Goal: Information Seeking & Learning: Find specific fact

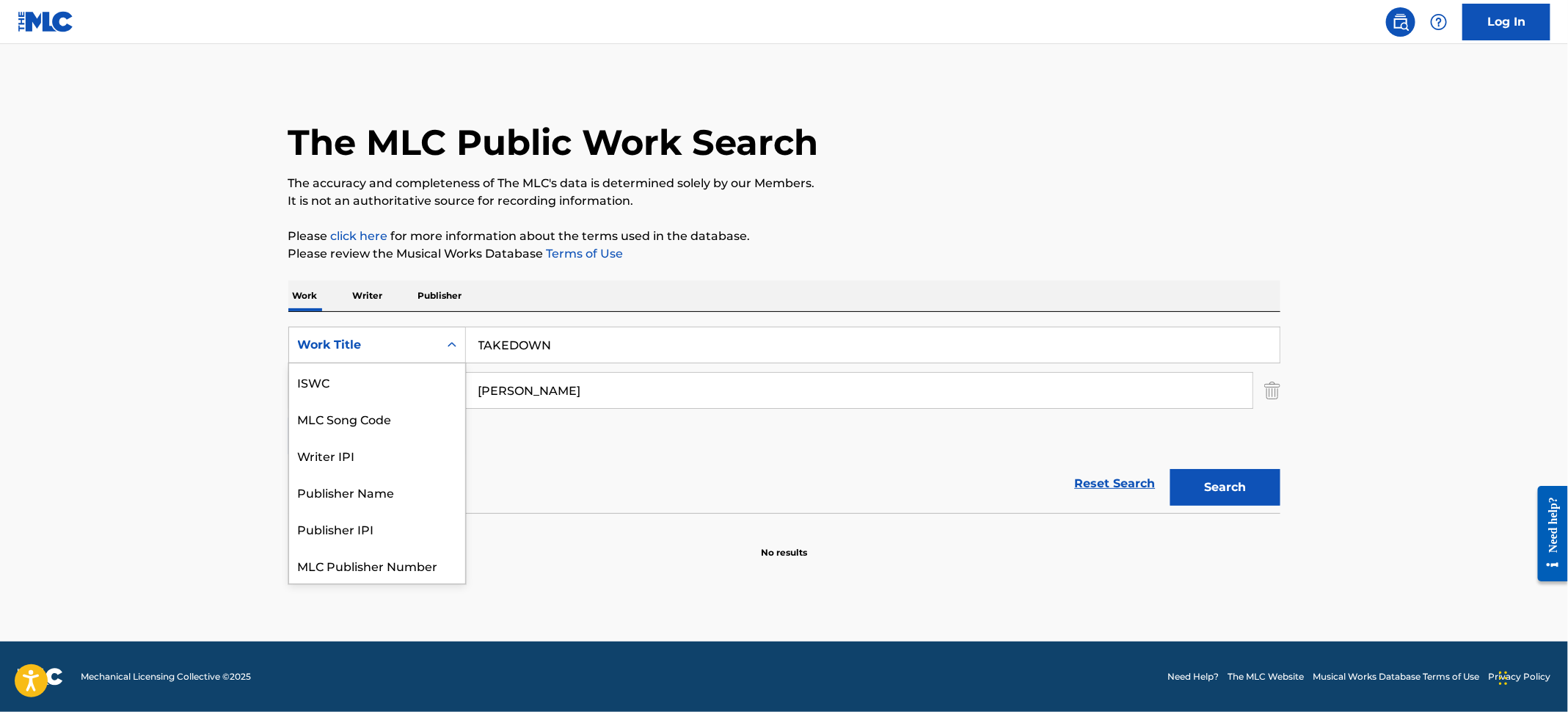
click at [447, 345] on icon "Search Form" at bounding box center [451, 345] width 14 height 14
click at [435, 383] on div "MLC Song Code" at bounding box center [377, 382] width 176 height 37
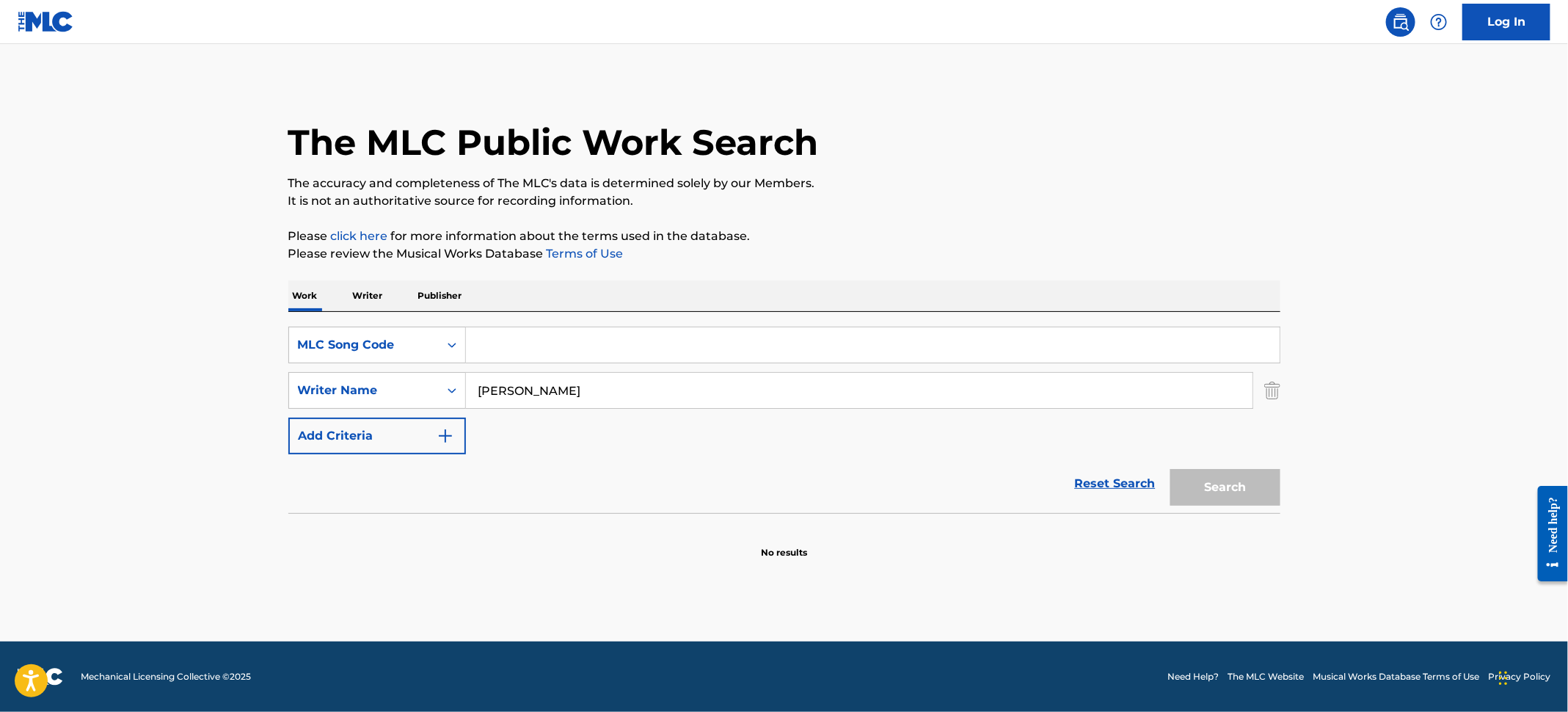
click at [568, 345] on input "Search Form" at bounding box center [873, 345] width 813 height 35
paste input "DS2UK0"
type input "DS2UK0"
click at [809, 382] on input "[PERSON_NAME]" at bounding box center [860, 391] width 787 height 35
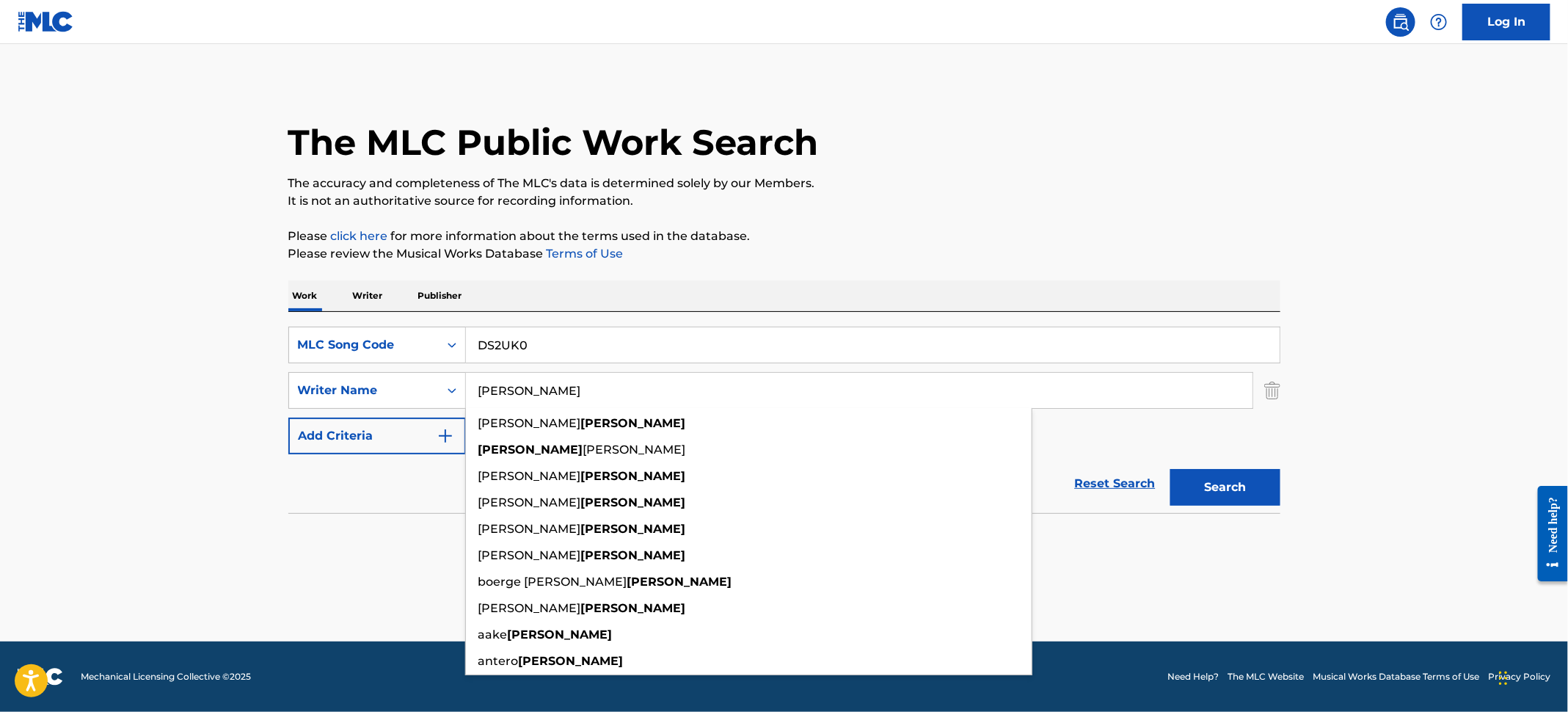
click at [1101, 431] on div "SearchWithCriteria5b6b5ef2-8fee-429e-bcf7-26163915e698 MLC Song Code DS2UK0 Sea…" at bounding box center [784, 391] width 992 height 128
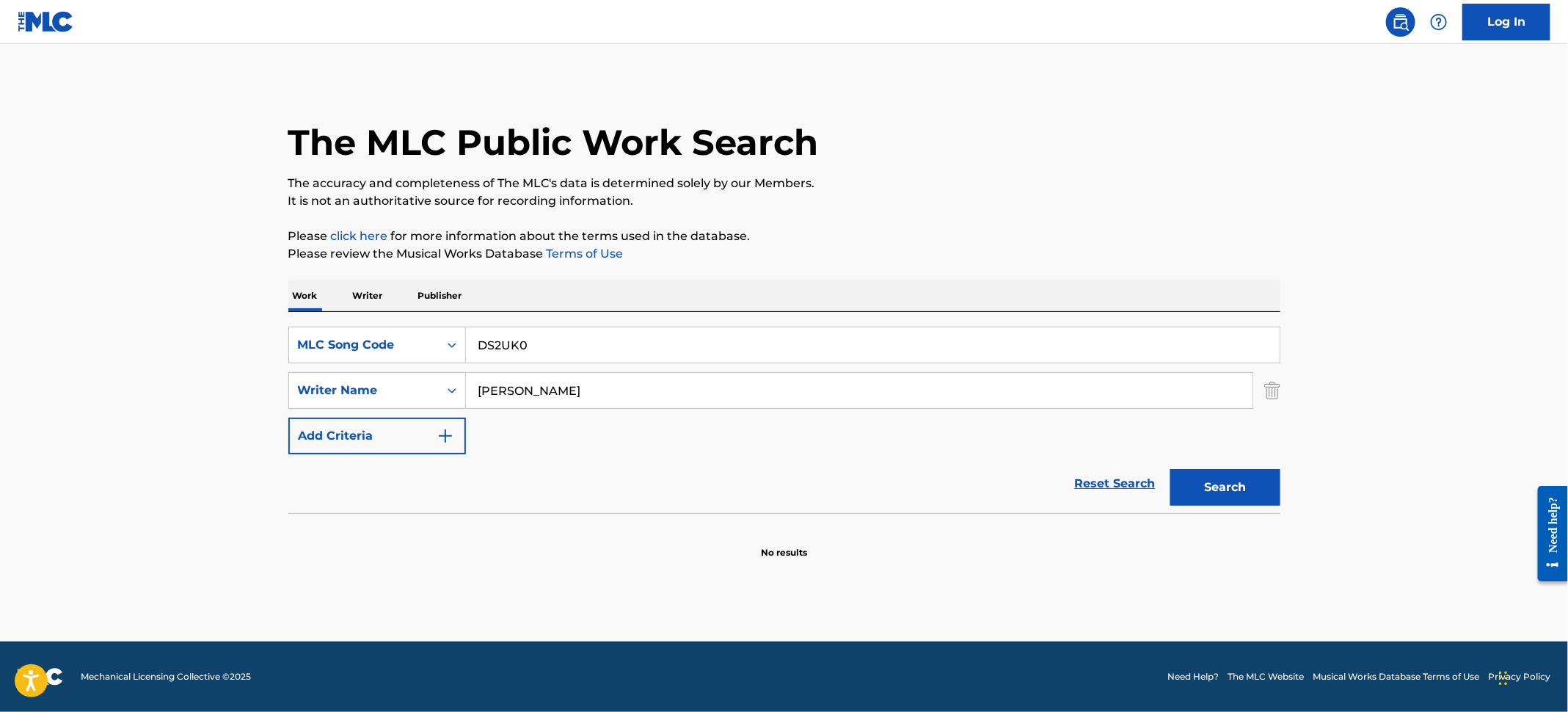
click at [1271, 397] on img "Search Form" at bounding box center [1272, 391] width 16 height 37
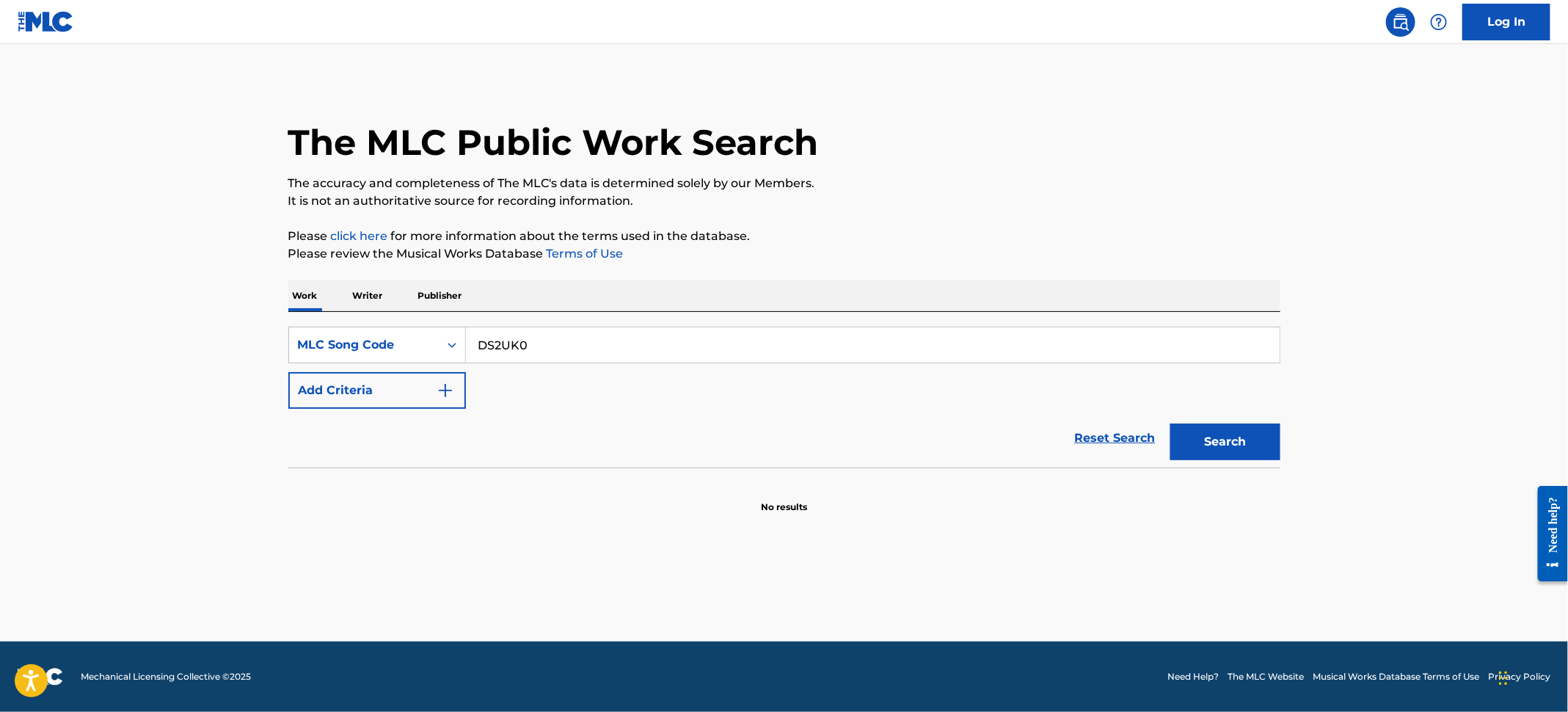
click at [1220, 431] on button "Search" at bounding box center [1225, 442] width 110 height 37
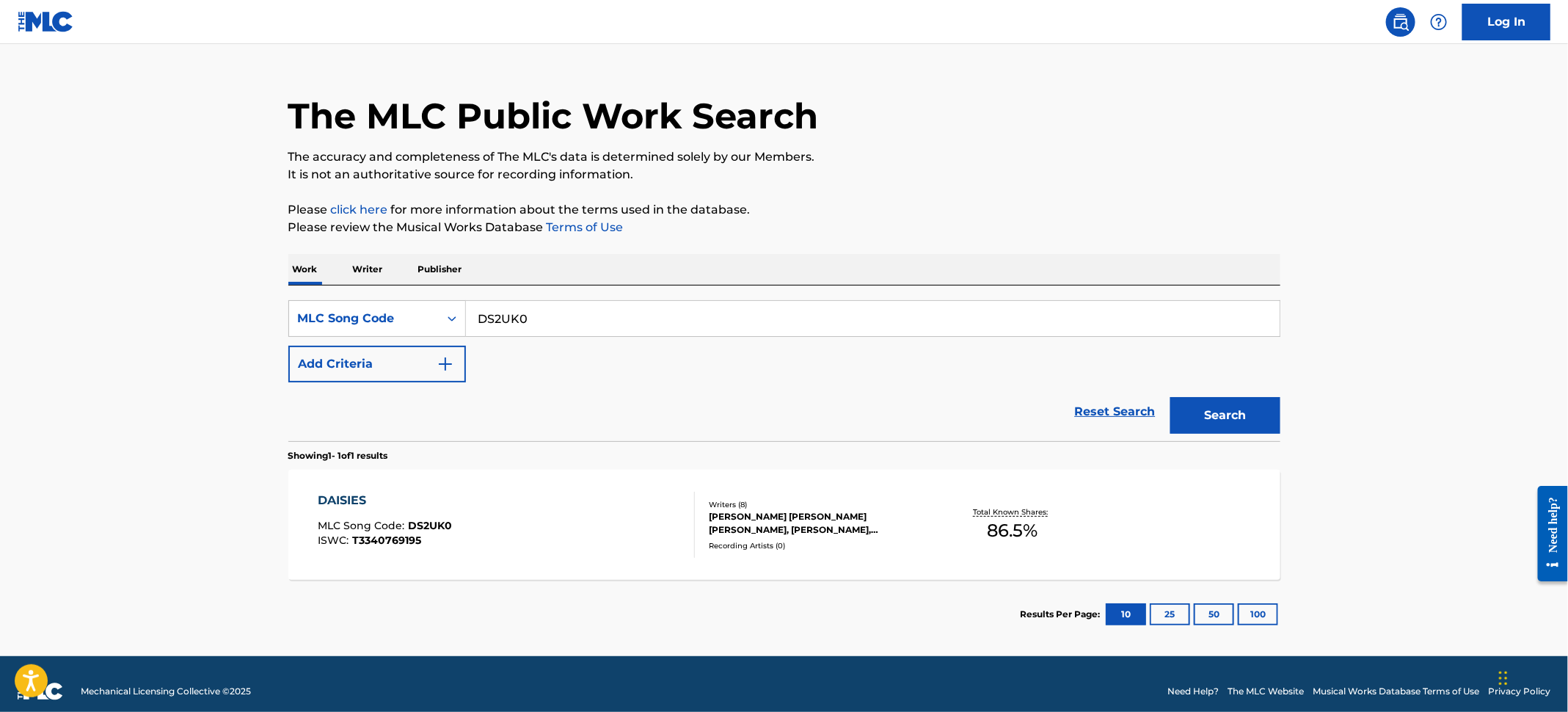
scroll to position [40, 0]
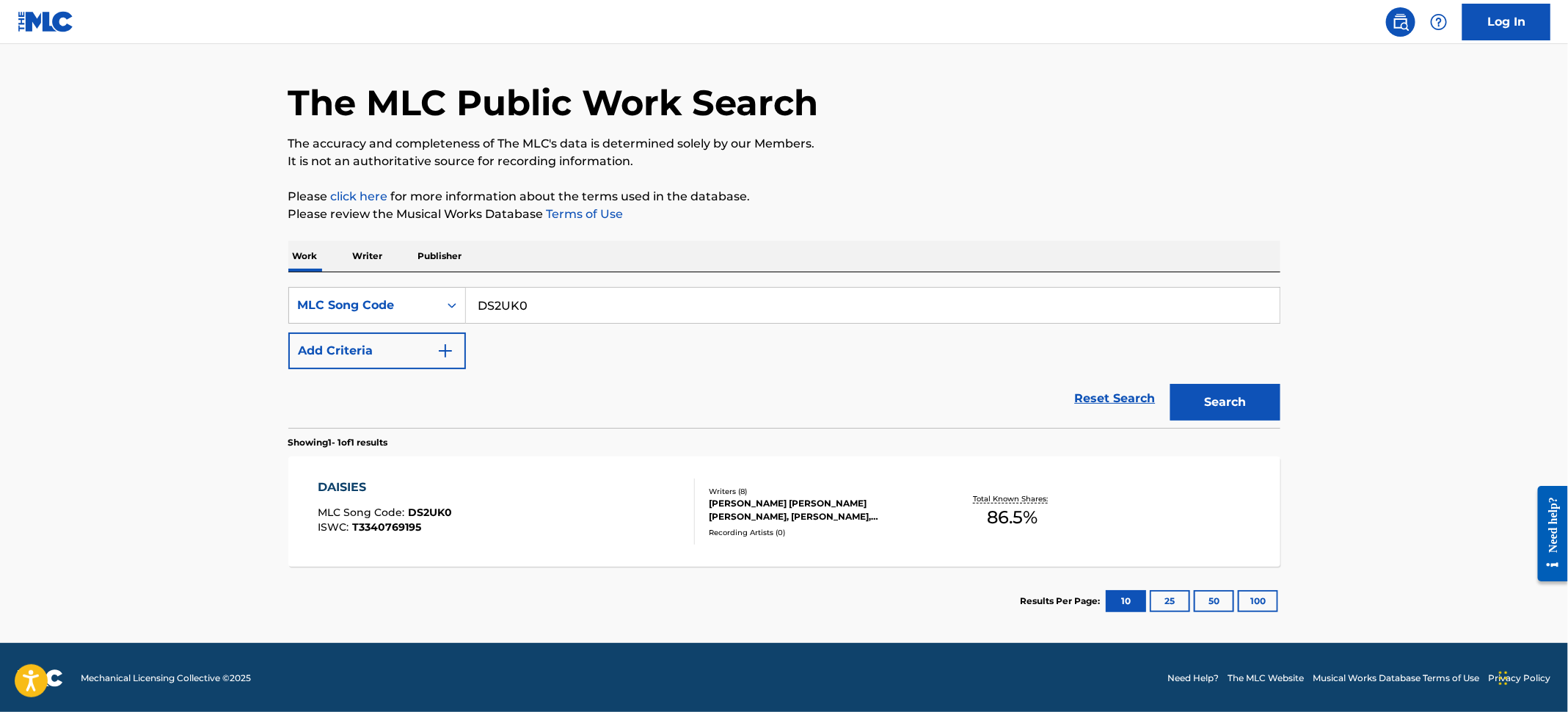
click at [640, 514] on div "DAISIES MLC Song Code : DS2UK0 ISWC : T3340769195" at bounding box center [506, 511] width 377 height 66
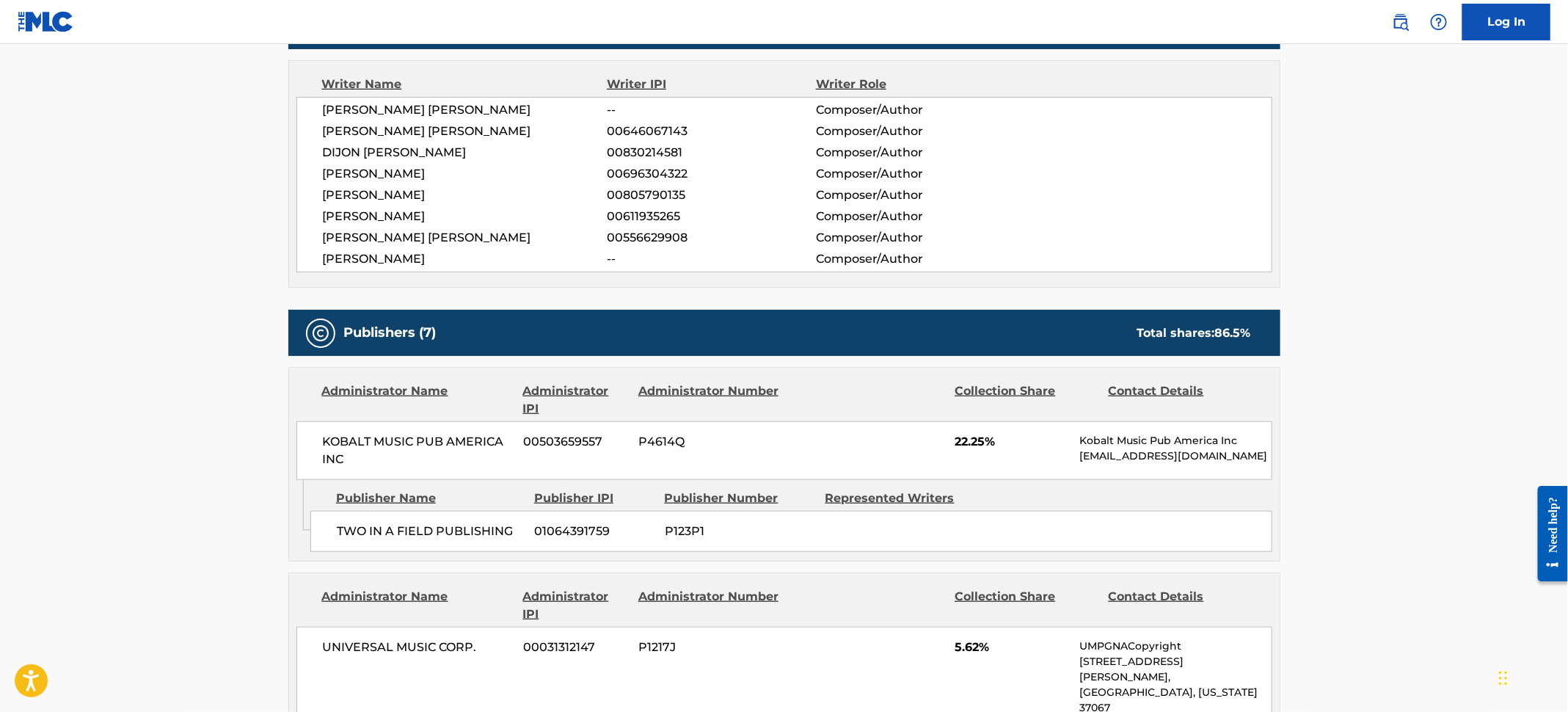
scroll to position [551, 0]
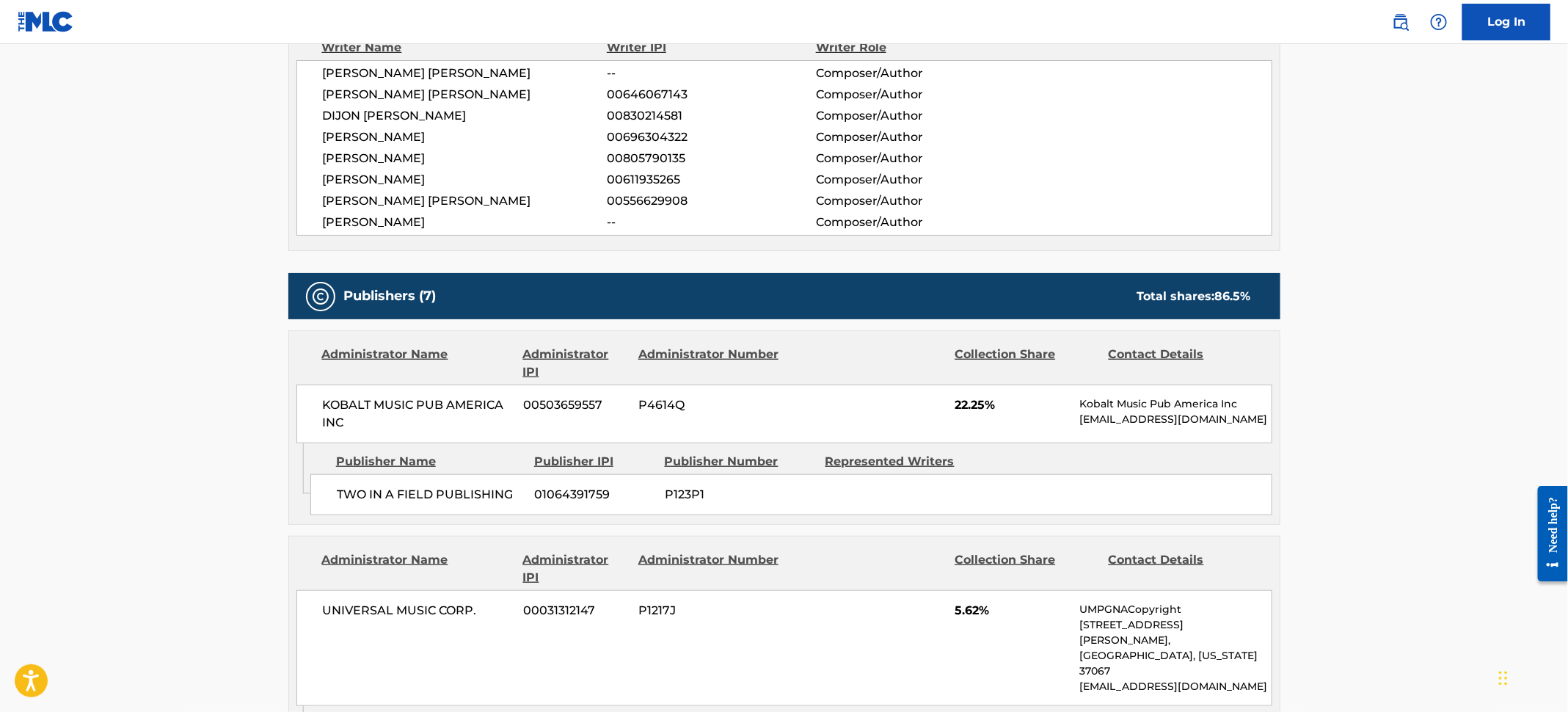
drag, startPoint x: 434, startPoint y: 157, endPoint x: 374, endPoint y: 161, distance: 60.1
click at [374, 161] on span "[PERSON_NAME]" at bounding box center [465, 158] width 285 height 18
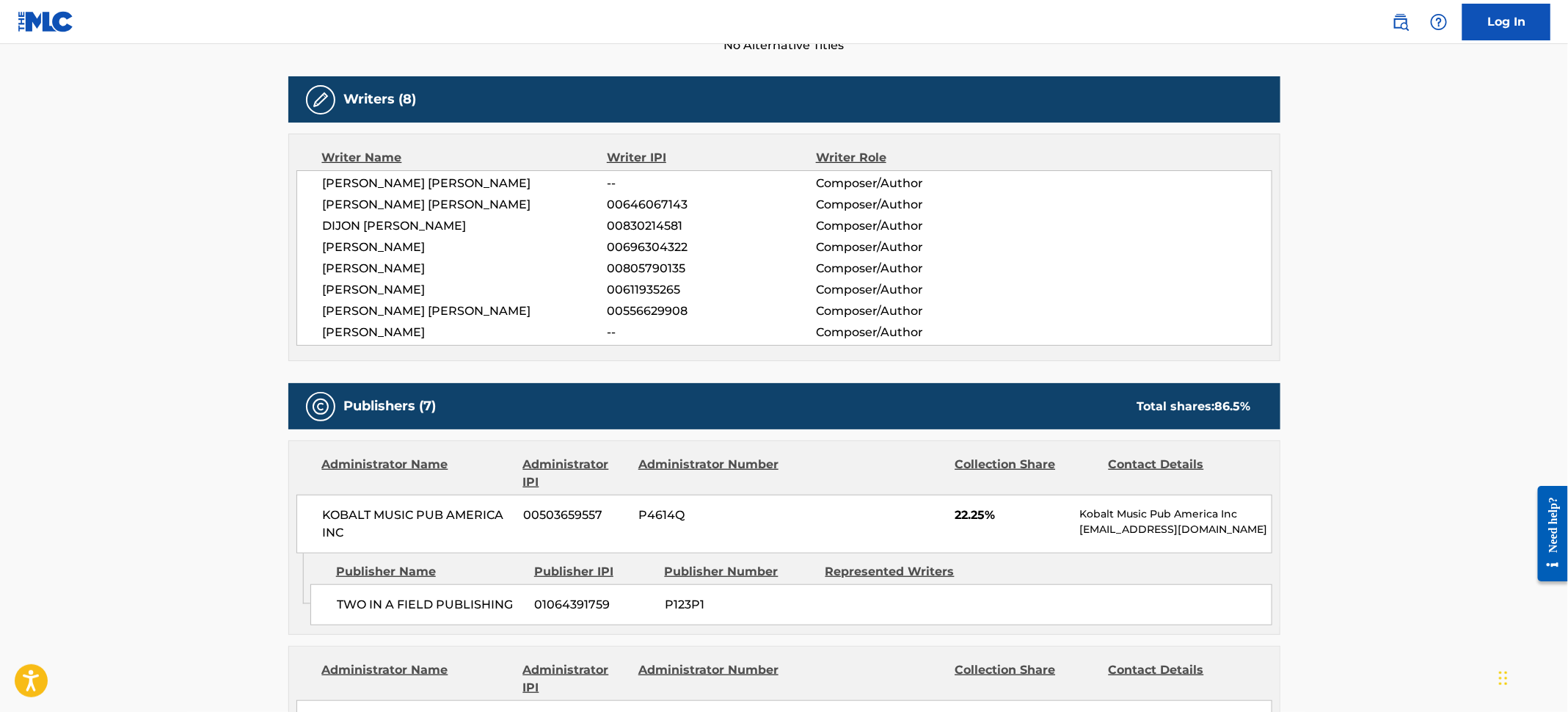
scroll to position [0, 0]
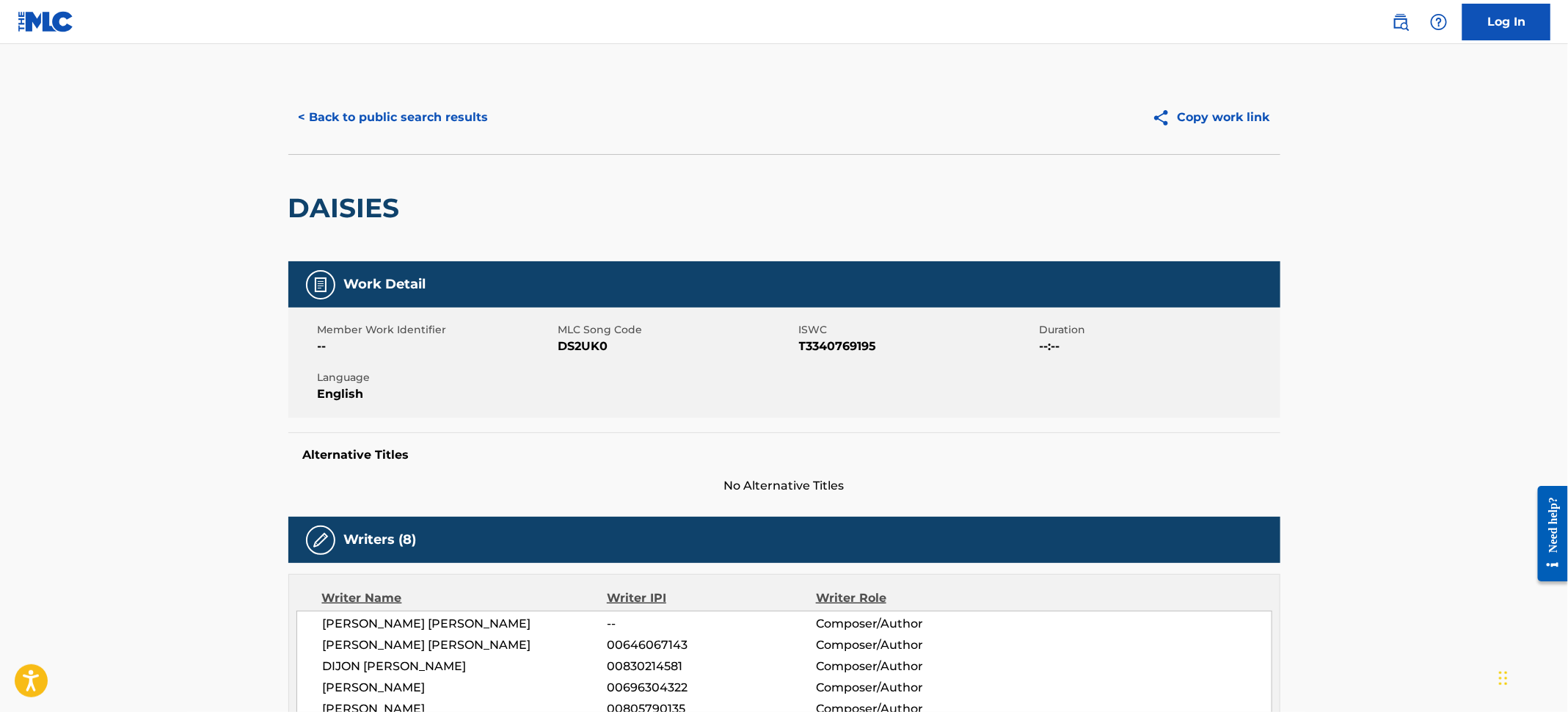
click at [334, 114] on button "< Back to public search results" at bounding box center [393, 118] width 211 height 37
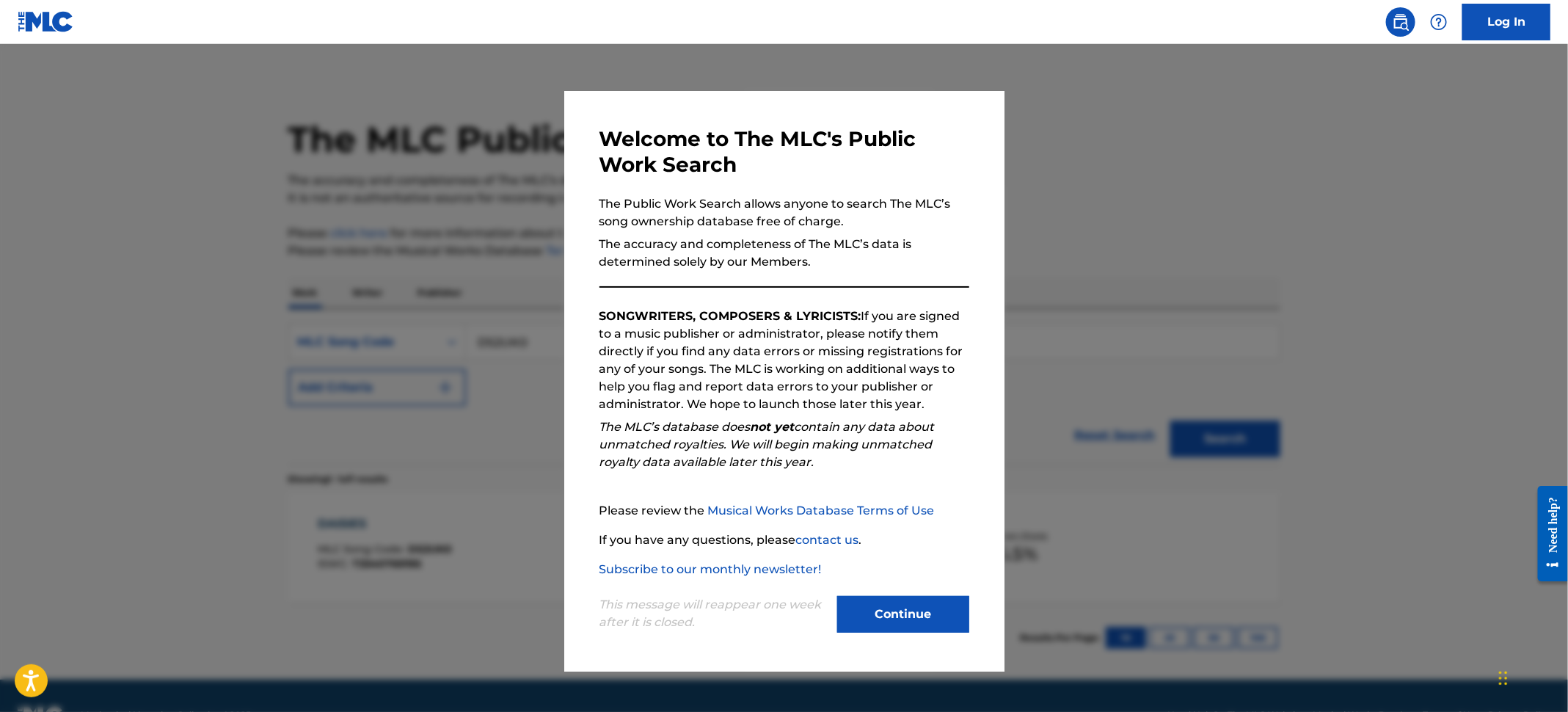
click at [61, 171] on div at bounding box center [784, 399] width 1568 height 712
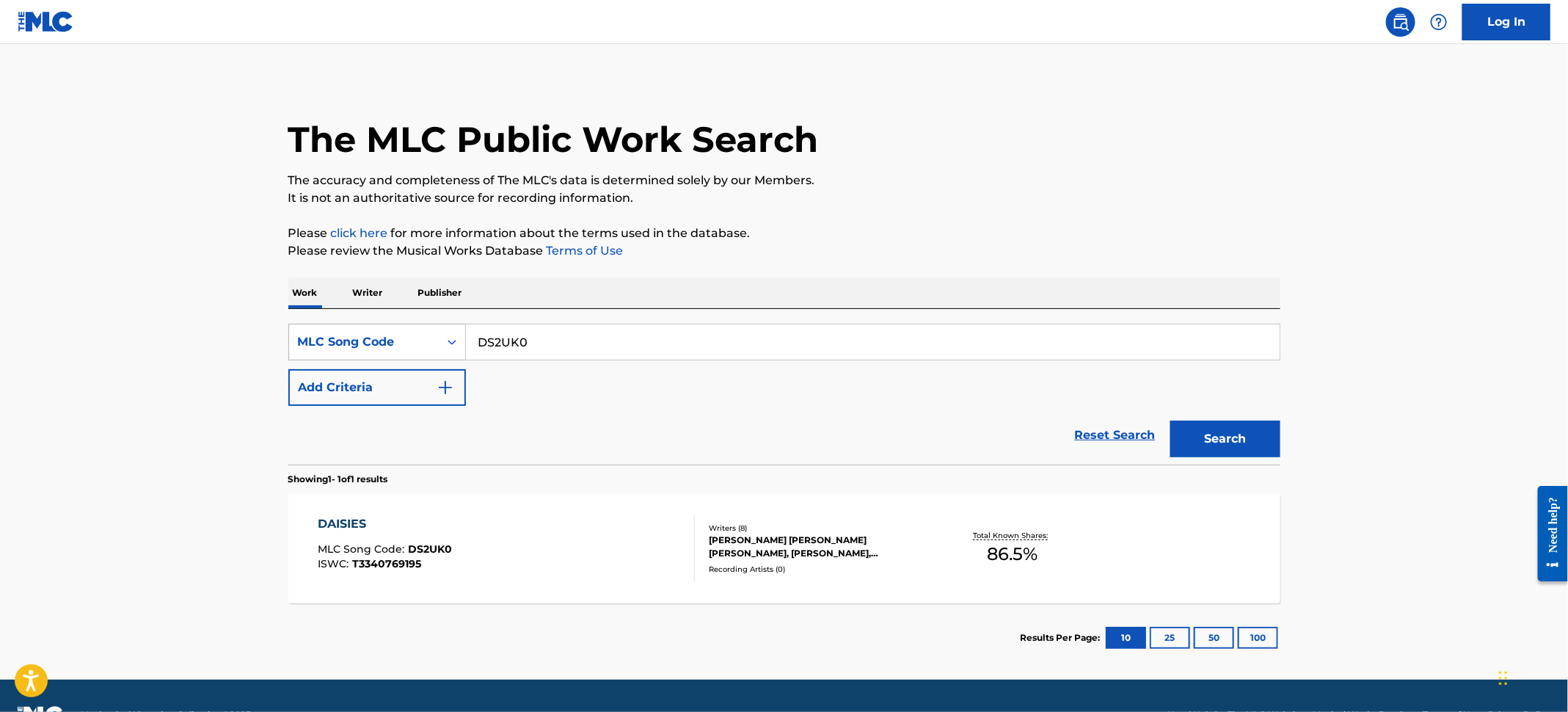
drag, startPoint x: 520, startPoint y: 356, endPoint x: 407, endPoint y: 341, distance: 114.0
click at [407, 341] on div "SearchWithCriteria5b6b5ef2-8fee-429e-bcf7-26163915e698 MLC Song Code DS2UK0" at bounding box center [784, 342] width 992 height 37
paste input "YP3MOM"
click at [1242, 435] on button "Search" at bounding box center [1225, 439] width 110 height 37
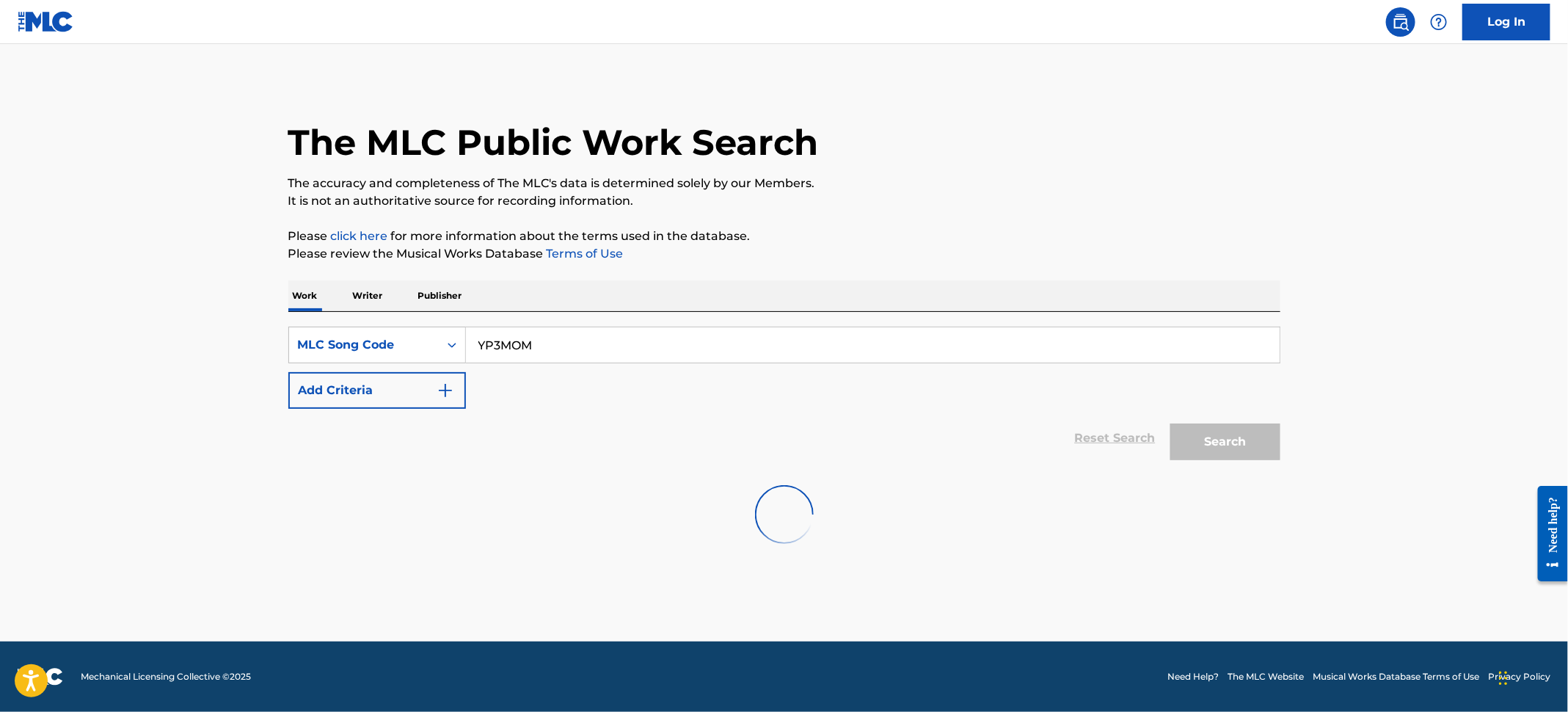
scroll to position [0, 0]
drag, startPoint x: 546, startPoint y: 344, endPoint x: 242, endPoint y: 301, distance: 307.0
click at [238, 303] on main "The MLC Public Work Search The accuracy and completeness of The MLC's data is d…" at bounding box center [784, 342] width 1568 height 598
paste input "MV2HGP"
type input "MV2HGP"
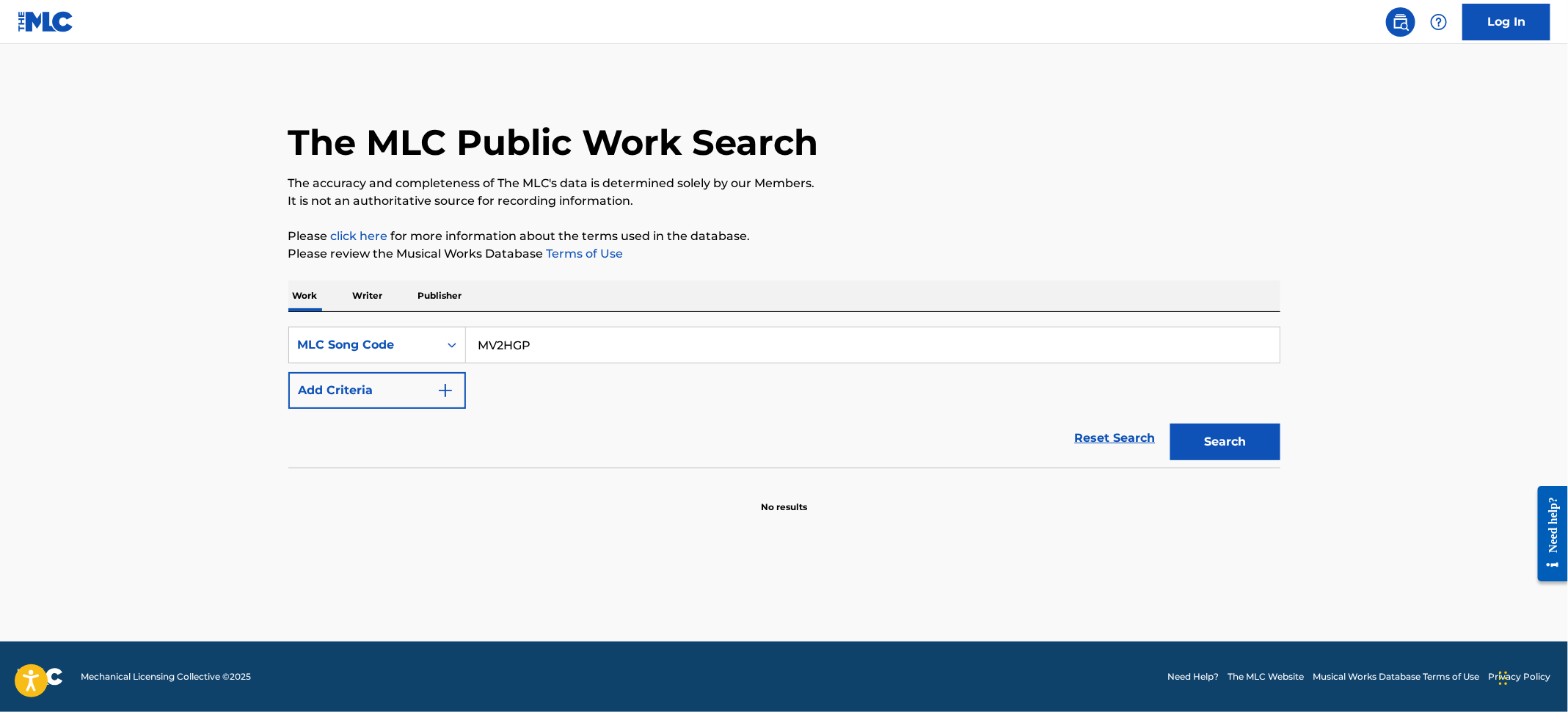
click at [1236, 445] on button "Search" at bounding box center [1225, 442] width 110 height 37
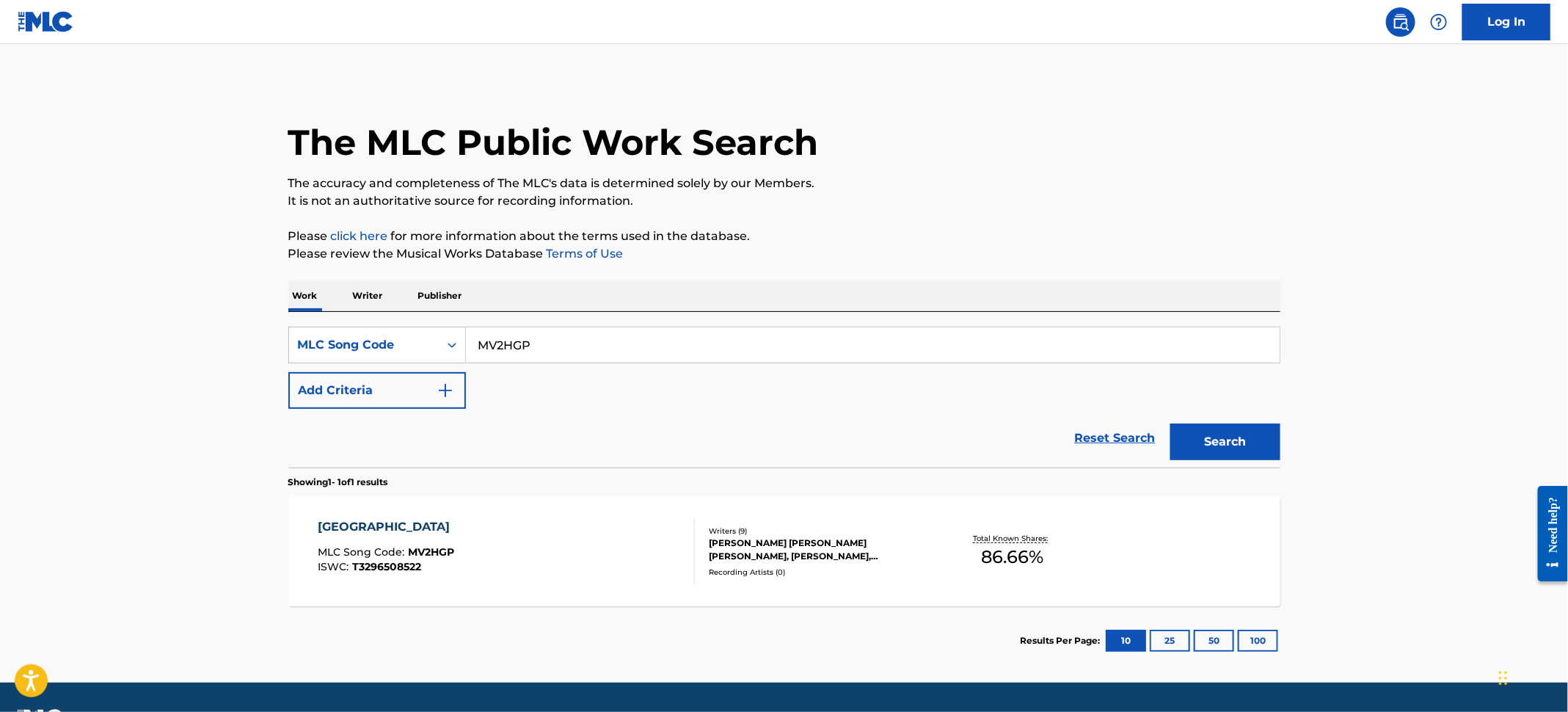
click at [639, 530] on div "MIAMI MLC Song Code : MV2HGP ISWC : T3296508522" at bounding box center [506, 551] width 377 height 66
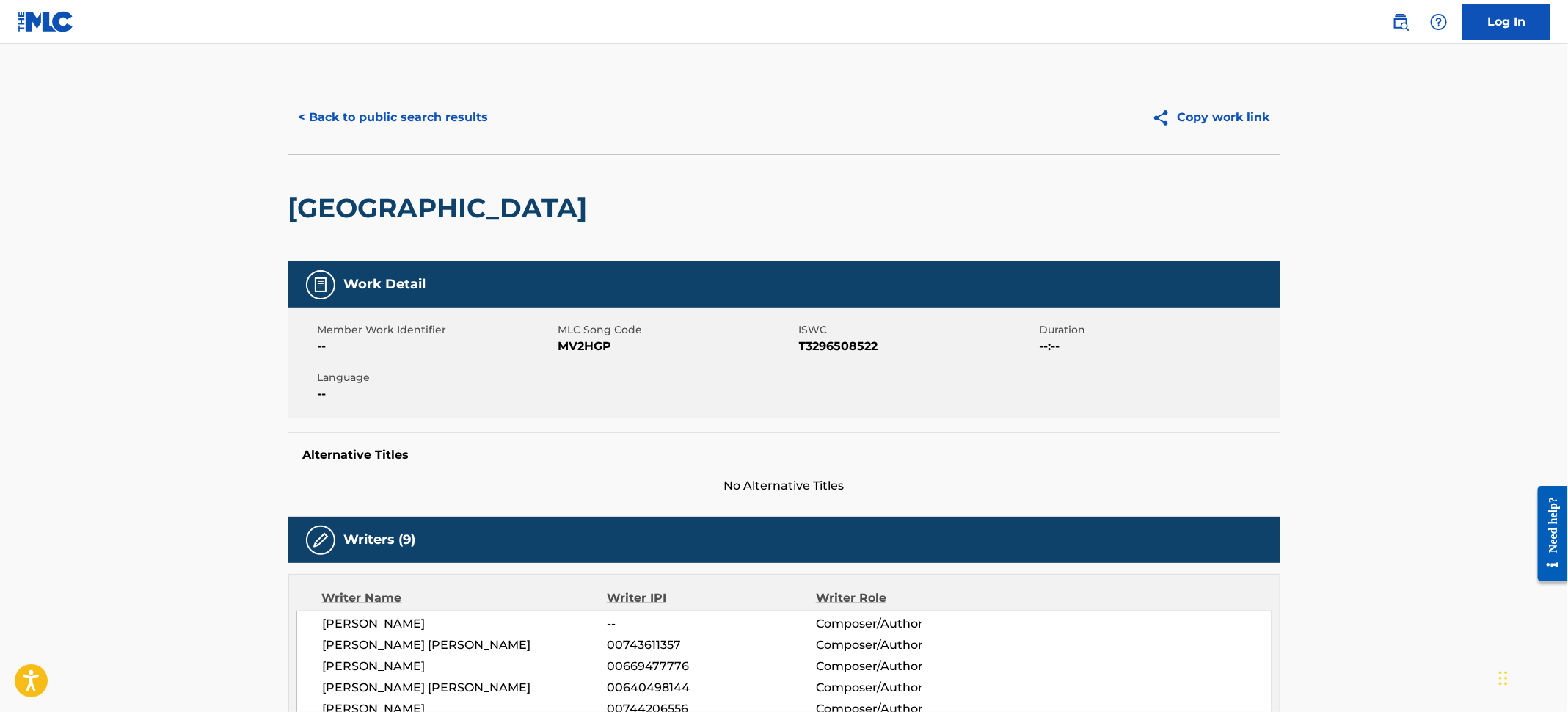
click at [431, 109] on button "< Back to public search results" at bounding box center [393, 118] width 211 height 37
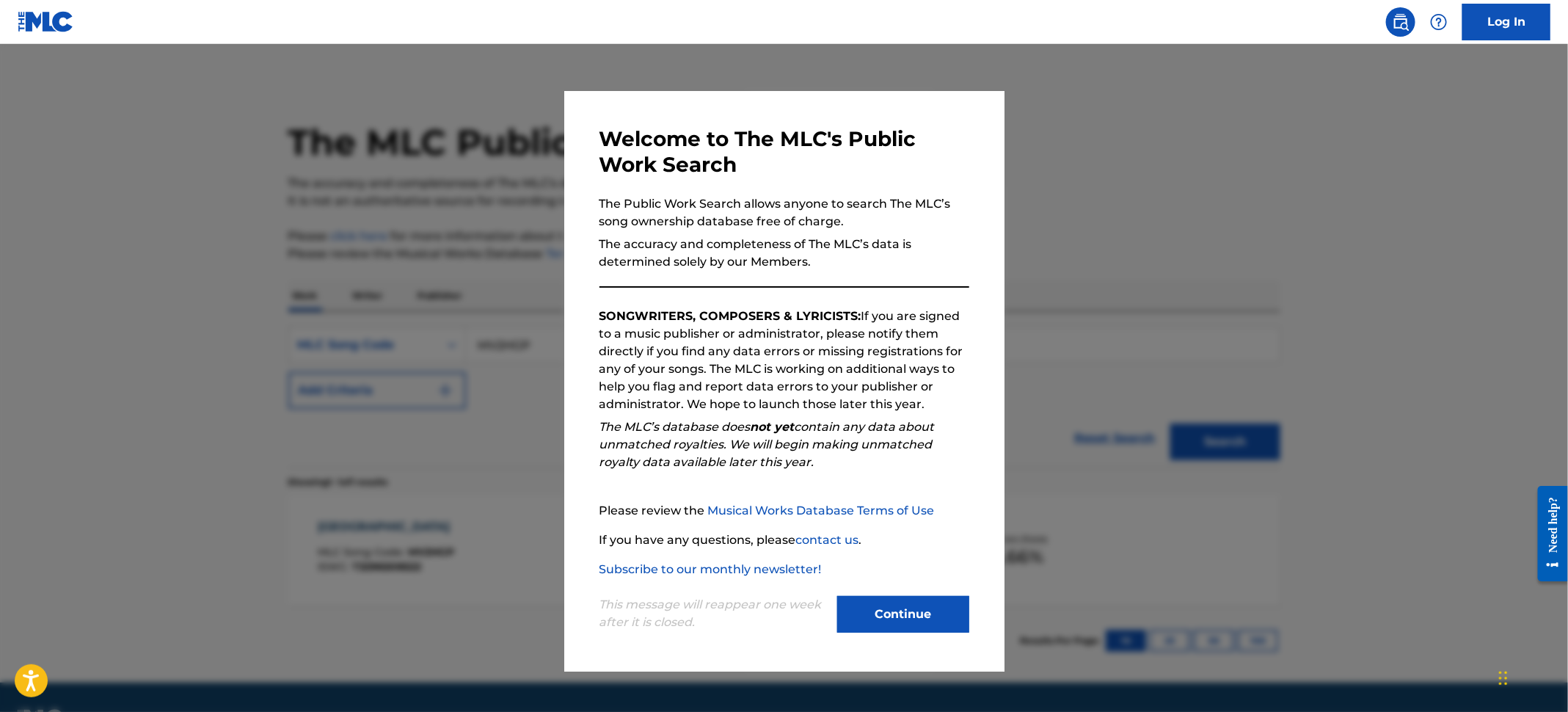
click at [102, 172] on div at bounding box center [784, 399] width 1568 height 712
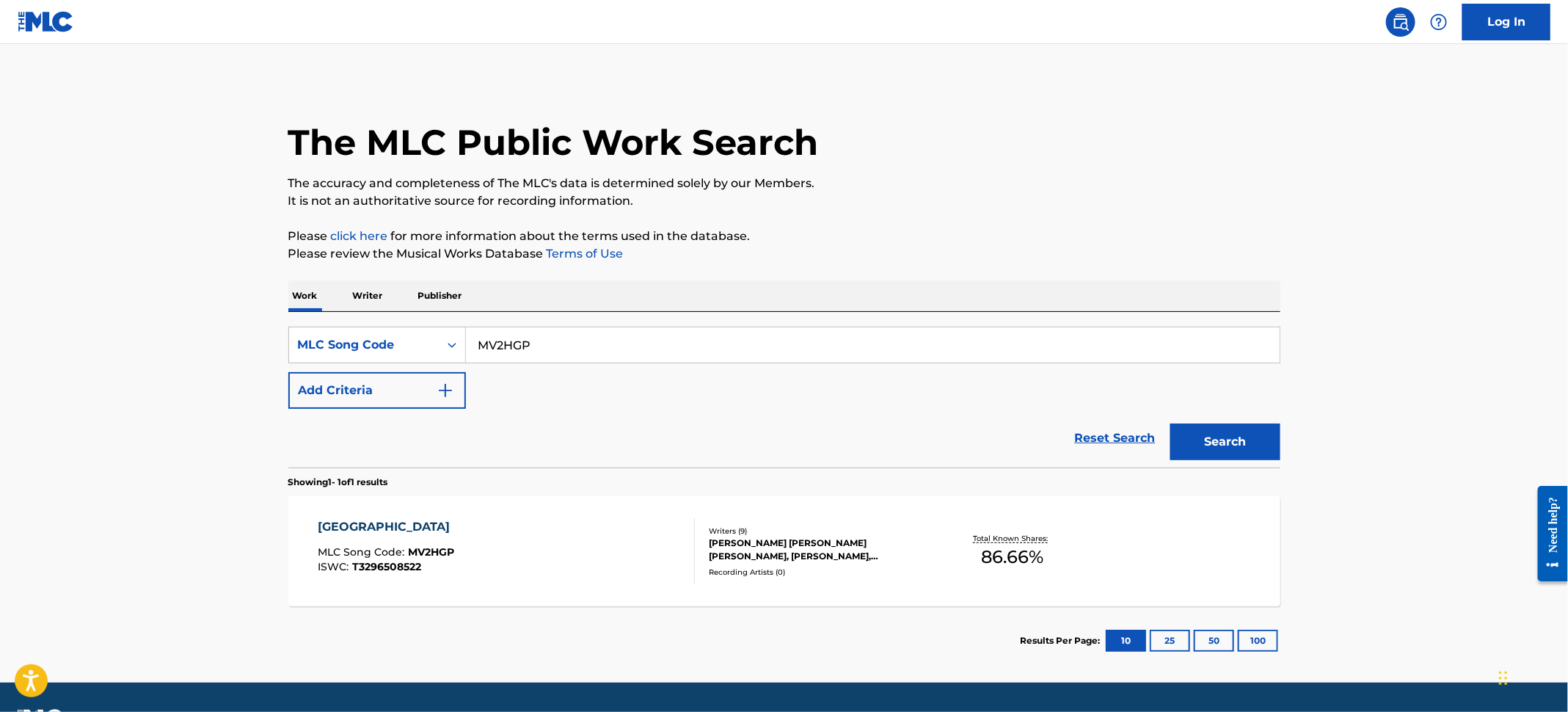
drag, startPoint x: 560, startPoint y: 331, endPoint x: 366, endPoint y: 315, distance: 194.7
click at [366, 315] on div "SearchWithCriteria5b6b5ef2-8fee-429e-bcf7-26163915e698 MLC Song Code MV2HGP Add…" at bounding box center [784, 389] width 992 height 156
paste input "S66KSB"
type input "S66KSB"
click at [1241, 437] on button "Search" at bounding box center [1225, 442] width 110 height 37
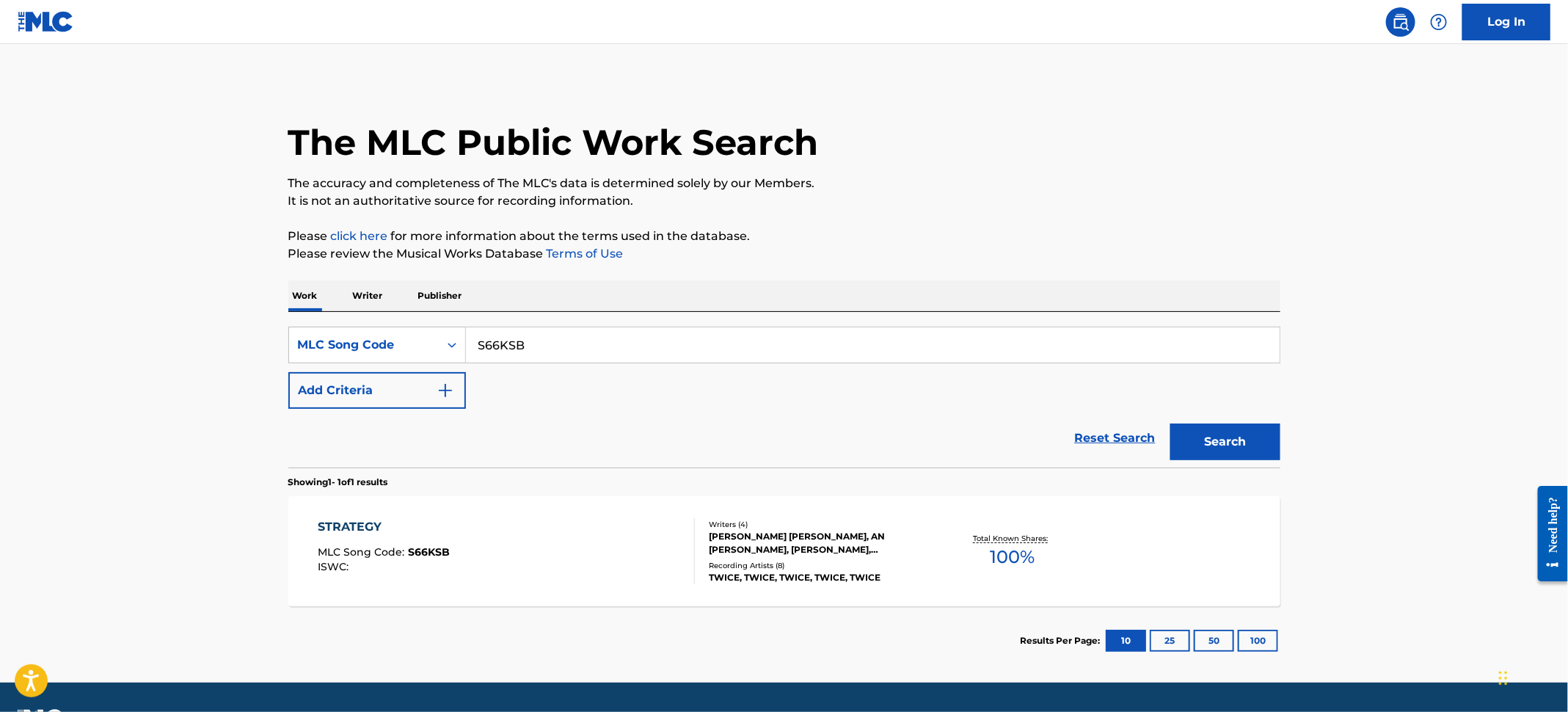
click at [626, 551] on div "STRATEGY MLC Song Code : S66KSB ISWC :" at bounding box center [506, 551] width 377 height 66
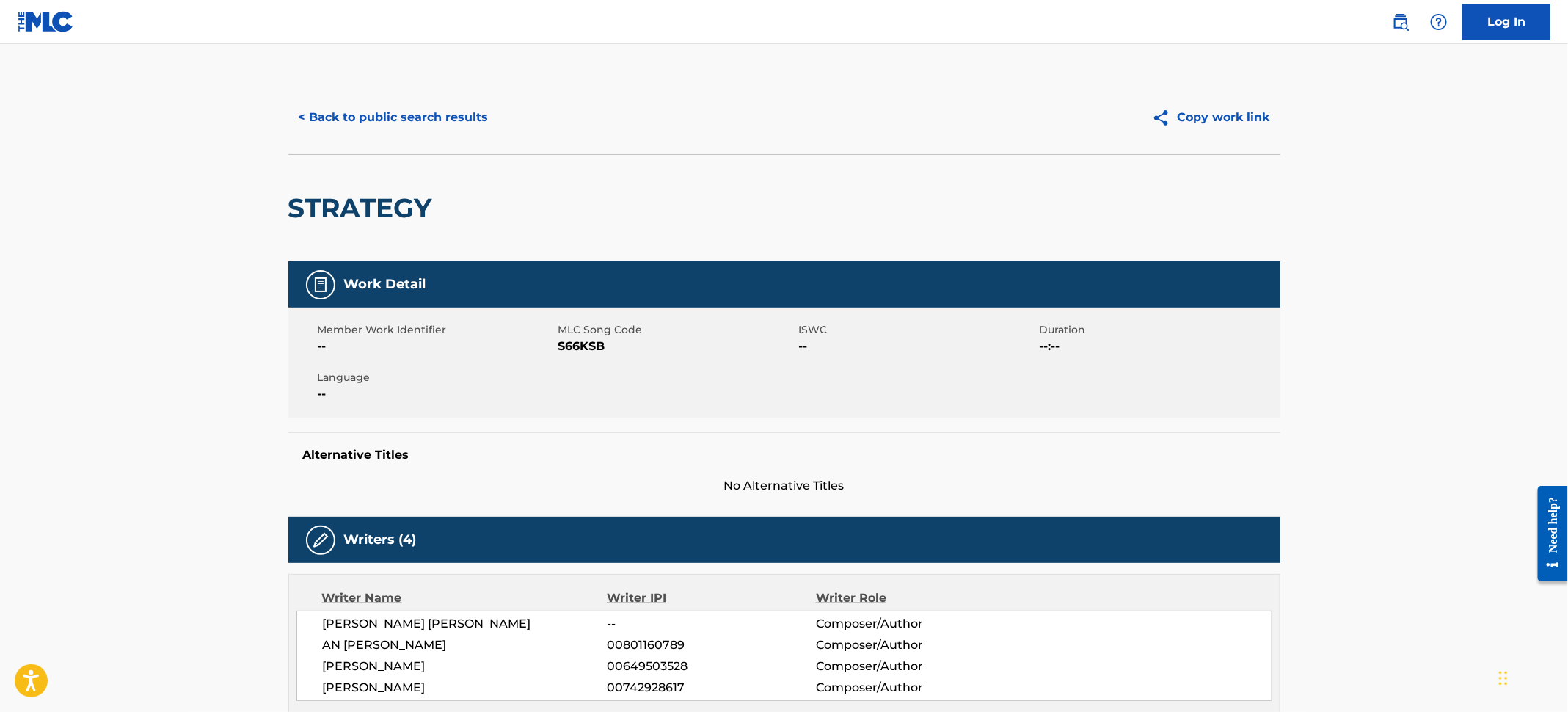
click at [413, 115] on button "< Back to public search results" at bounding box center [393, 118] width 211 height 37
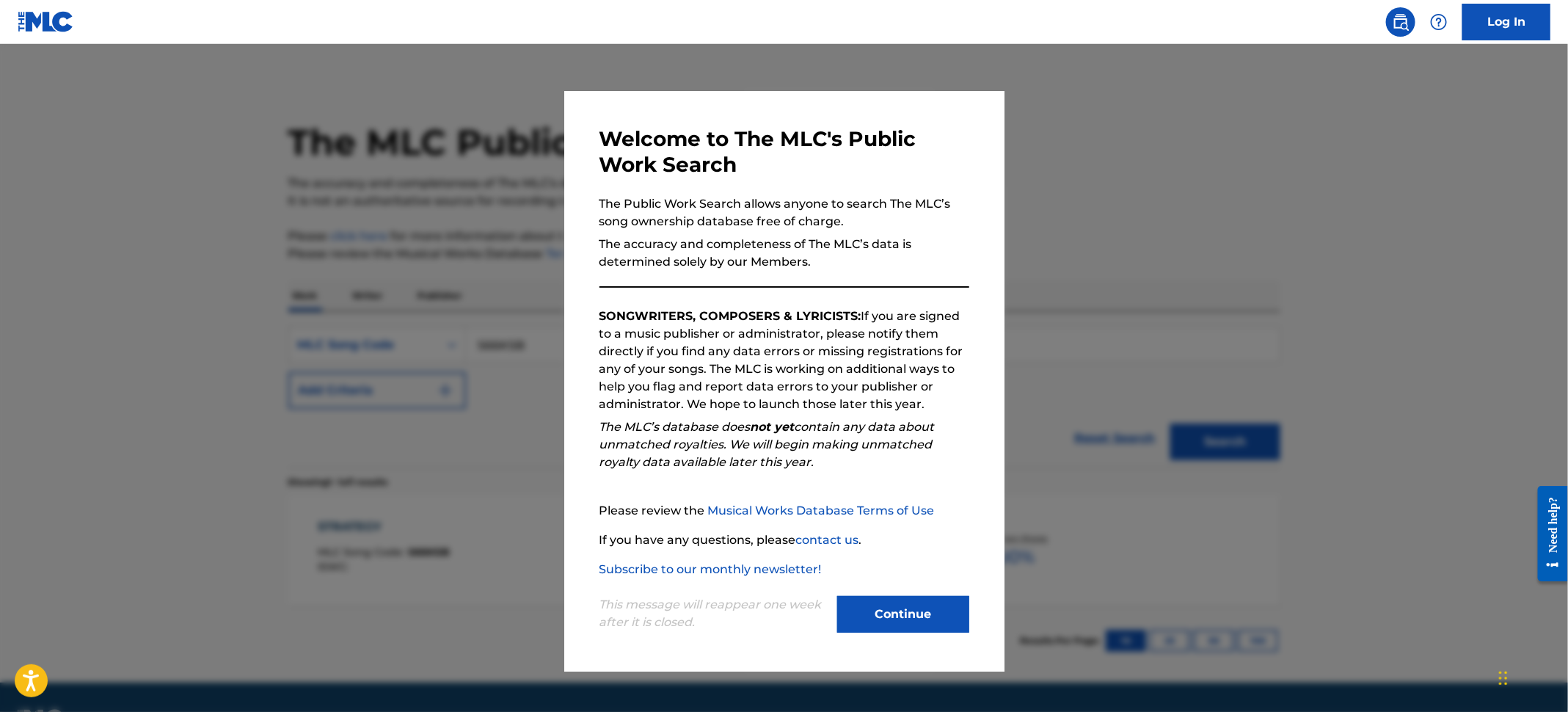
click at [0, 226] on div at bounding box center [784, 399] width 1568 height 712
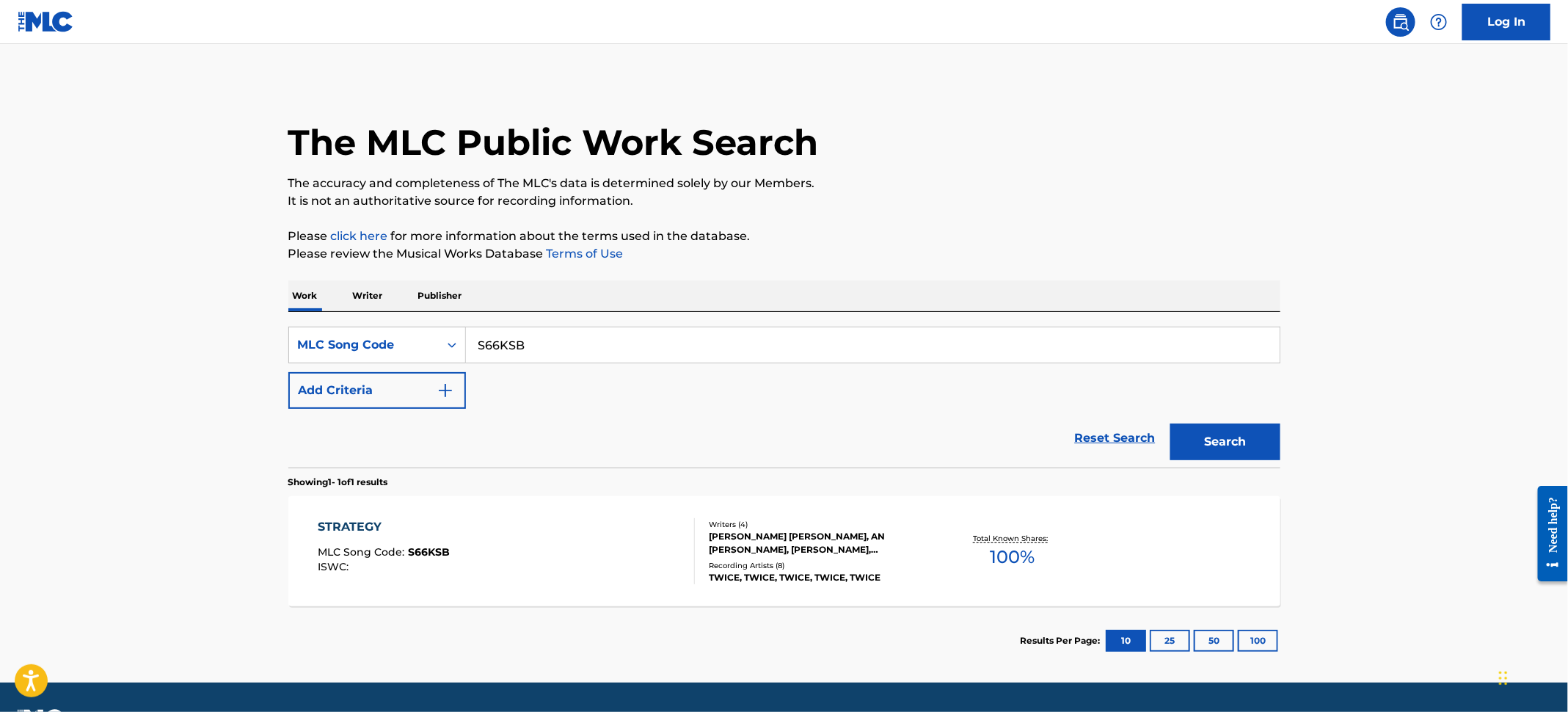
drag, startPoint x: 552, startPoint y: 350, endPoint x: 211, endPoint y: 280, distance: 348.1
click at [208, 280] on main "The MLC Public Work Search The accuracy and completeness of The MLC's data is d…" at bounding box center [784, 363] width 1568 height 639
paste input "HP4HOO"
type input "HP4HOO"
drag, startPoint x: 1235, startPoint y: 438, endPoint x: 1194, endPoint y: 437, distance: 41.0
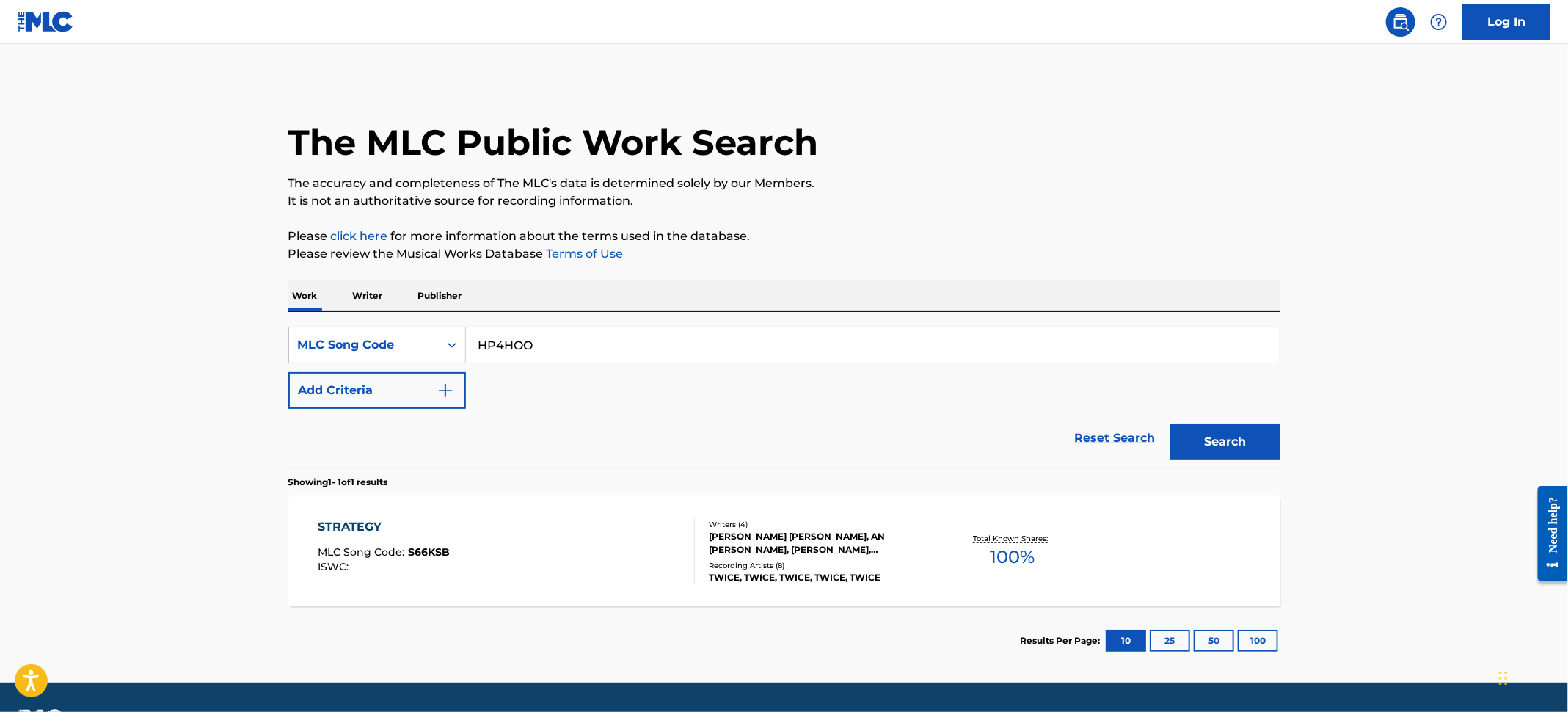
click at [1234, 435] on button "Search" at bounding box center [1225, 442] width 110 height 37
click at [607, 559] on div "HELL AT NIGHT MLC Song Code : HP4HOO ISWC :" at bounding box center [506, 551] width 377 height 66
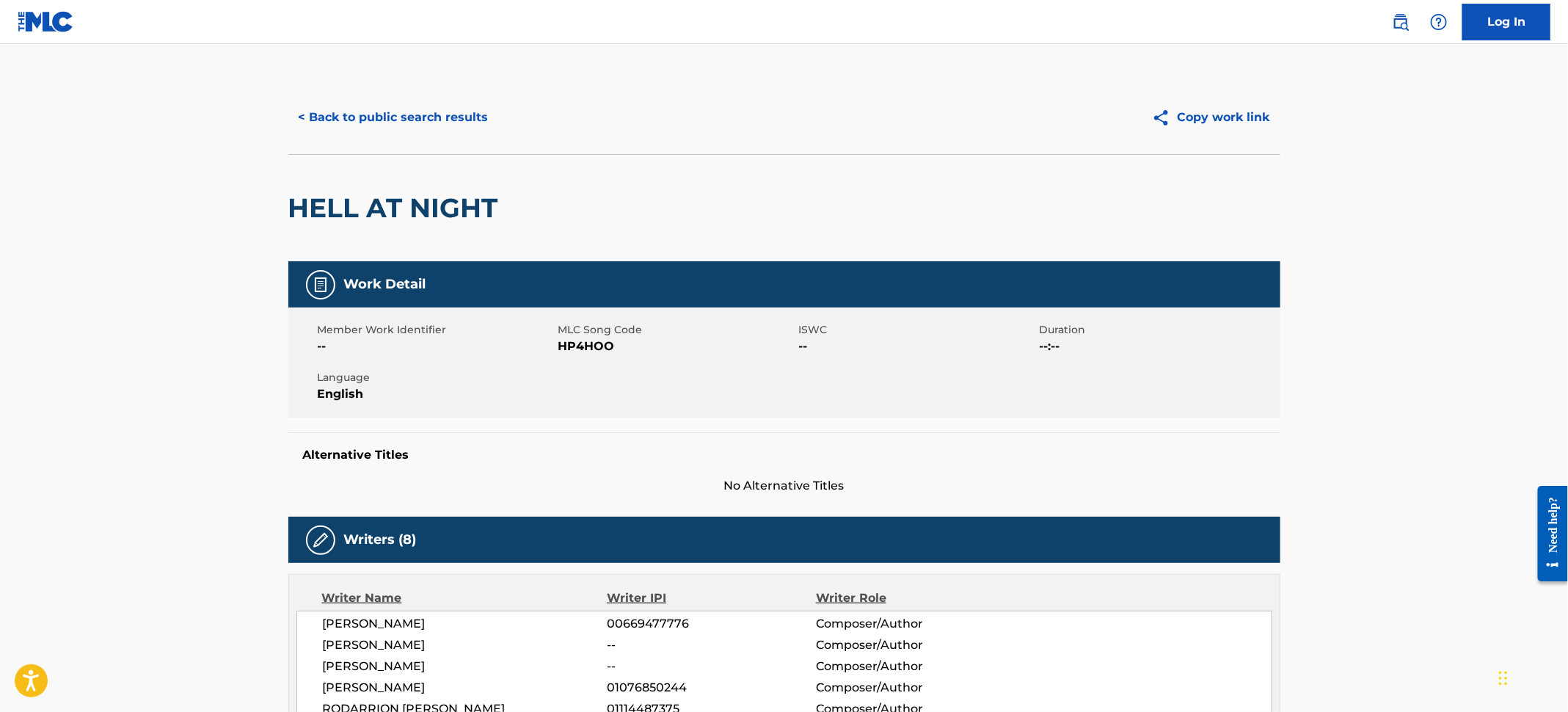
click at [441, 120] on button "< Back to public search results" at bounding box center [393, 118] width 211 height 37
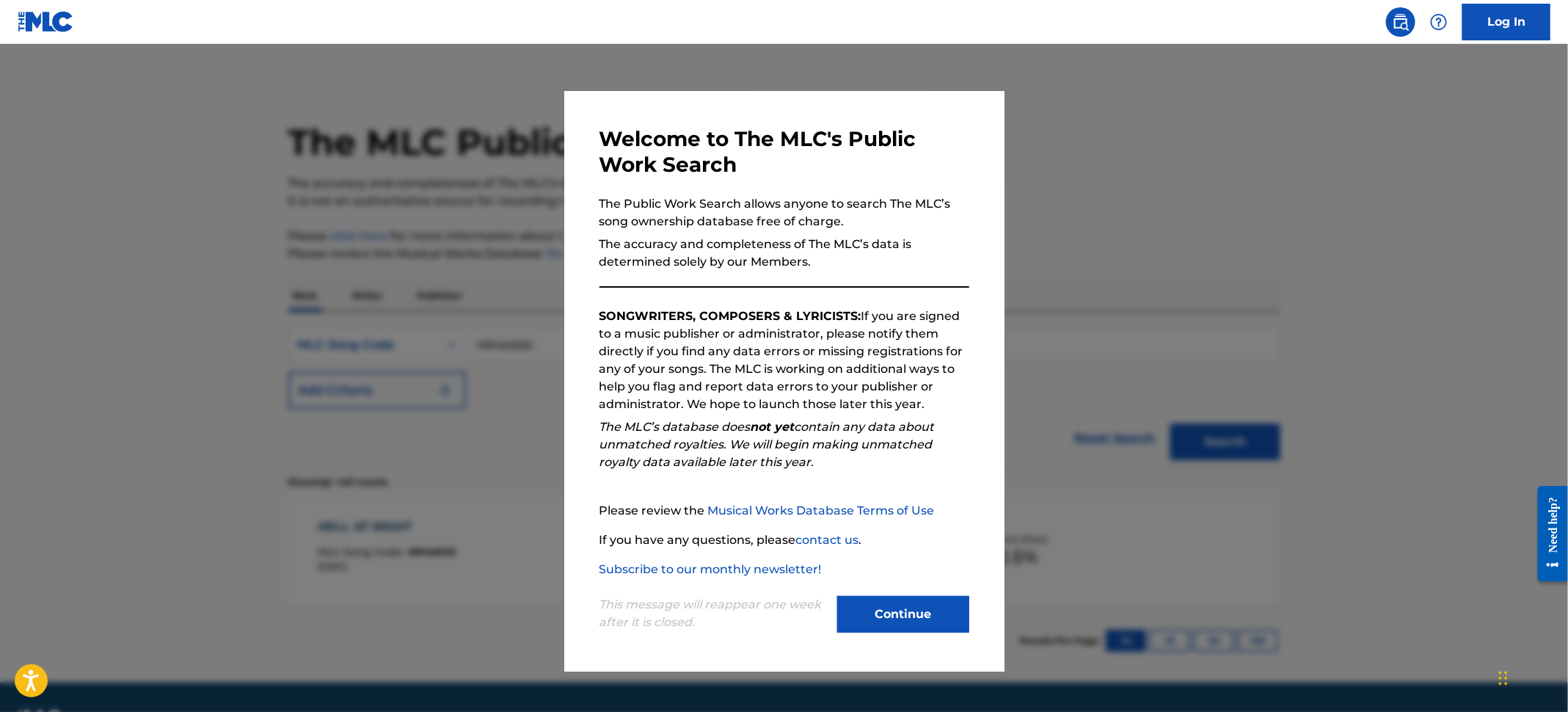
click at [60, 188] on div at bounding box center [784, 399] width 1568 height 712
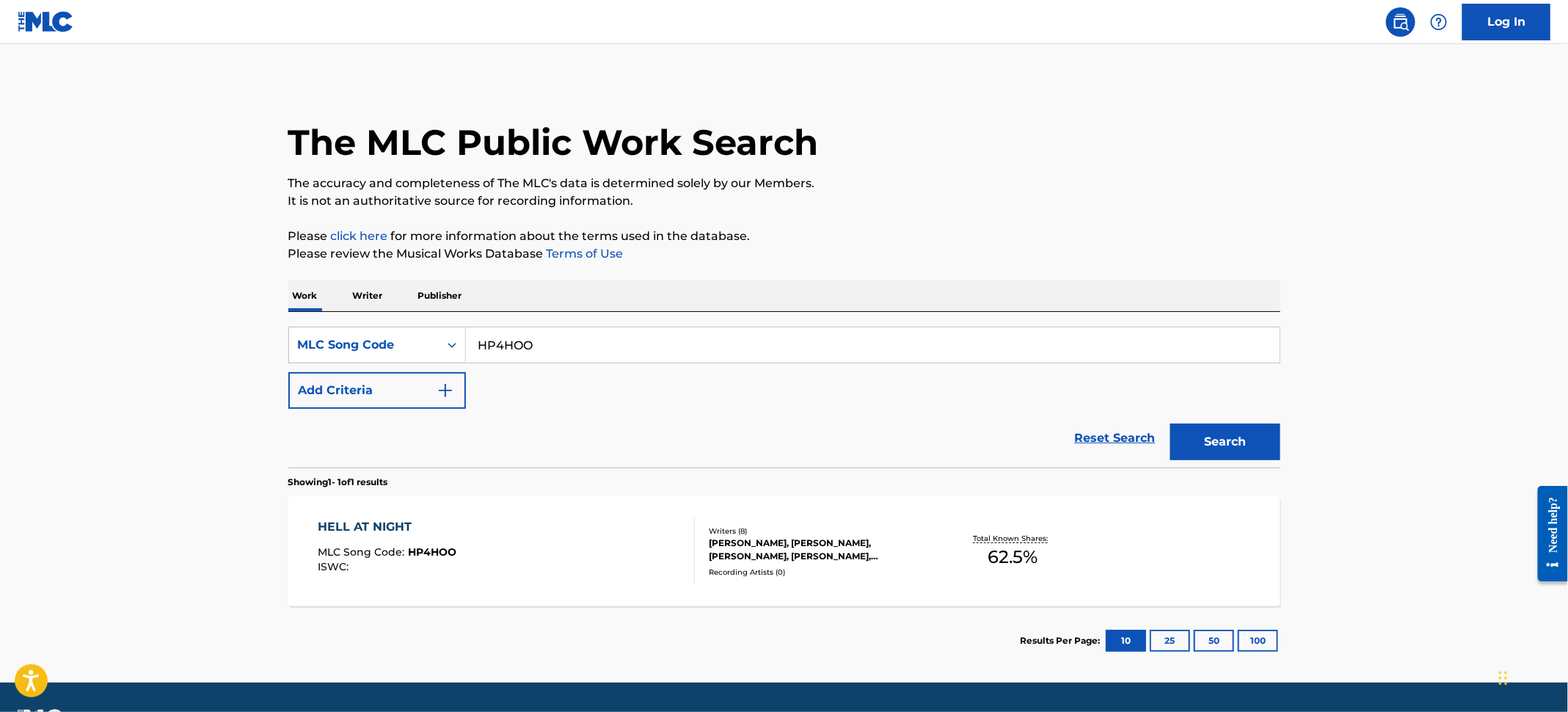
drag, startPoint x: 560, startPoint y: 341, endPoint x: 246, endPoint y: 292, distance: 317.8
click at [246, 292] on main "The MLC Public Work Search The accuracy and completeness of The MLC's data is d…" at bounding box center [784, 363] width 1568 height 639
paste input "SB82B6"
type input "SB82B6"
click at [1235, 431] on button "Search" at bounding box center [1225, 442] width 110 height 37
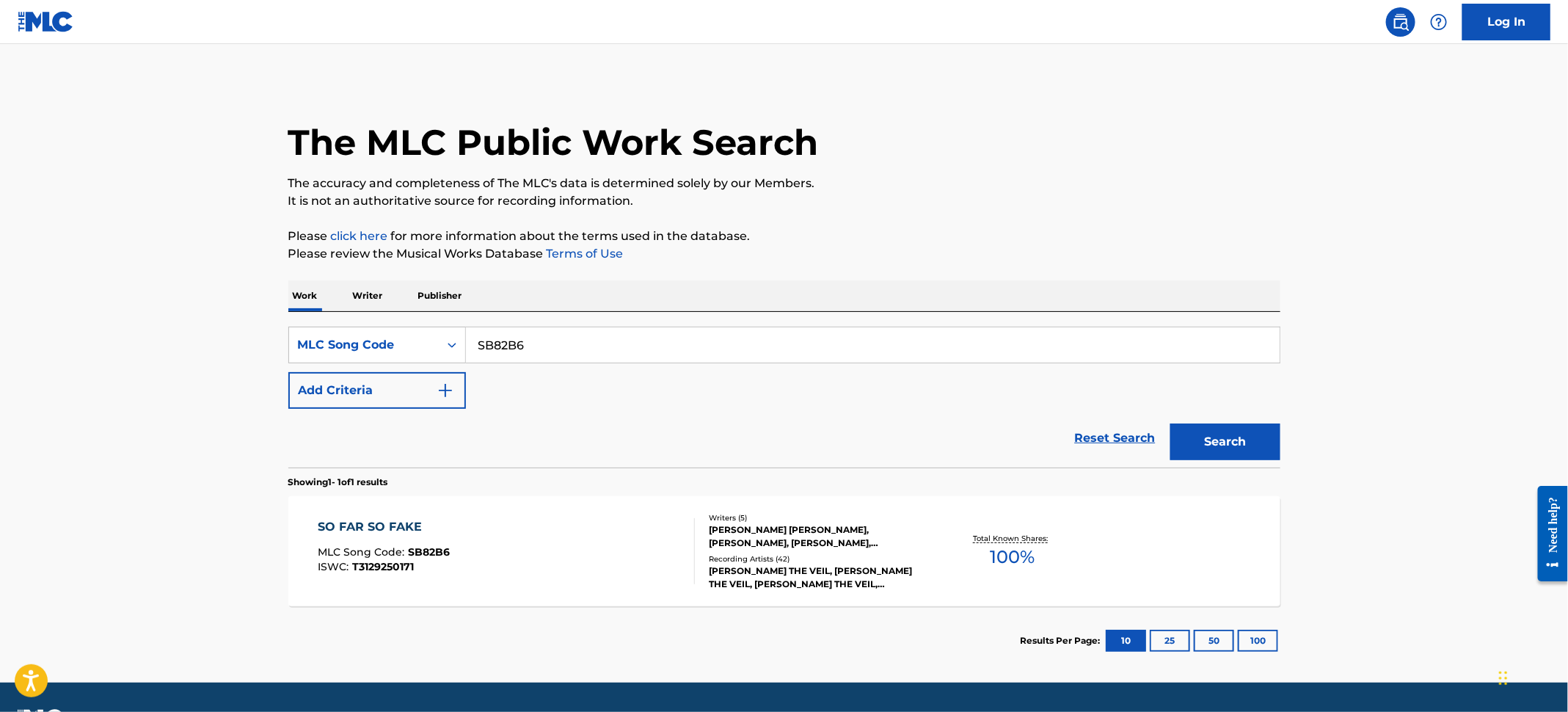
click at [471, 519] on div "SO FAR SO FAKE MLC Song Code : SB82B6 ISWC : T3129250171" at bounding box center [506, 551] width 377 height 66
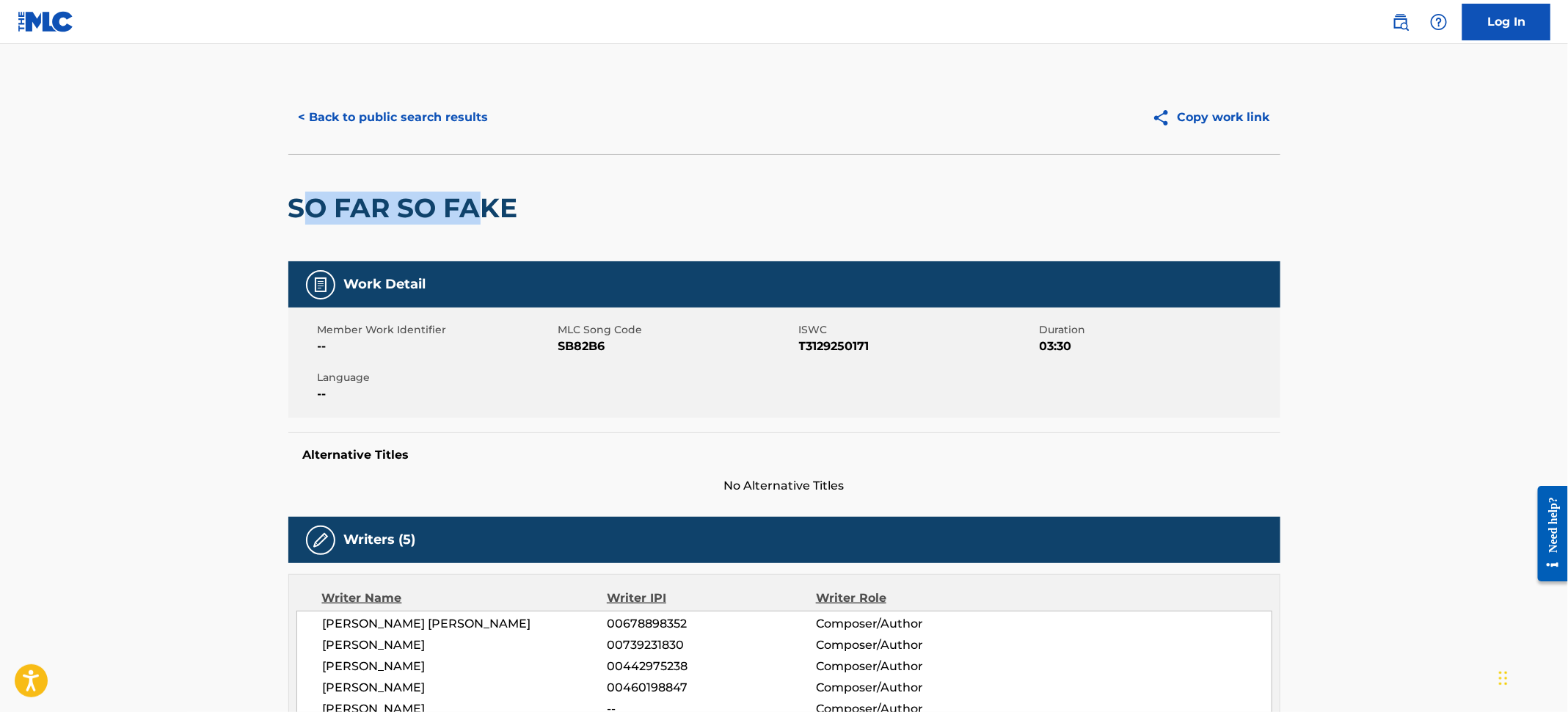
drag, startPoint x: 471, startPoint y: 200, endPoint x: 313, endPoint y: 209, distance: 158.3
click at [313, 209] on h2 "SO FAR SO FAKE" at bounding box center [407, 208] width 237 height 33
drag, startPoint x: 534, startPoint y: 208, endPoint x: 286, endPoint y: 212, distance: 248.0
copy h2 "SO FAR SO FAKE"
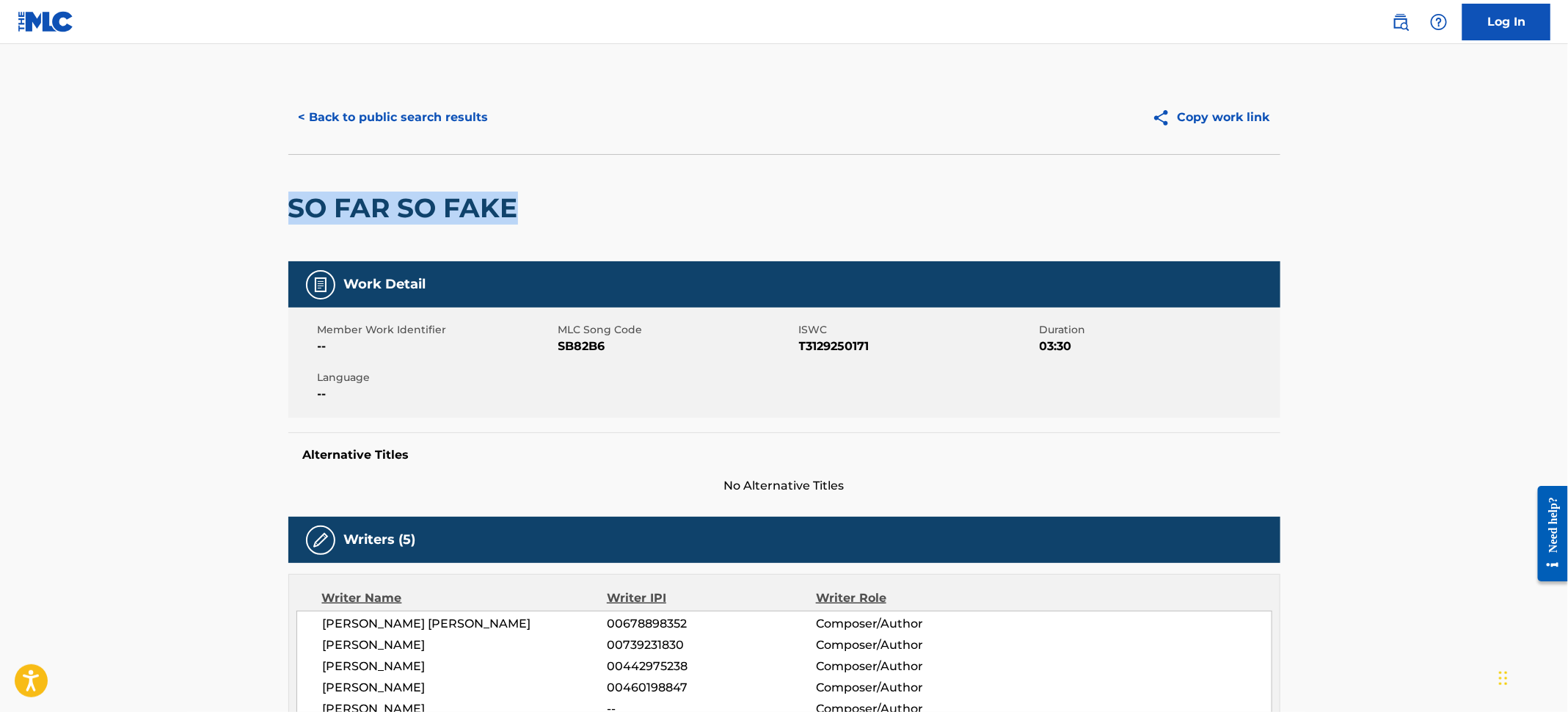
click at [343, 110] on button "< Back to public search results" at bounding box center [393, 118] width 211 height 37
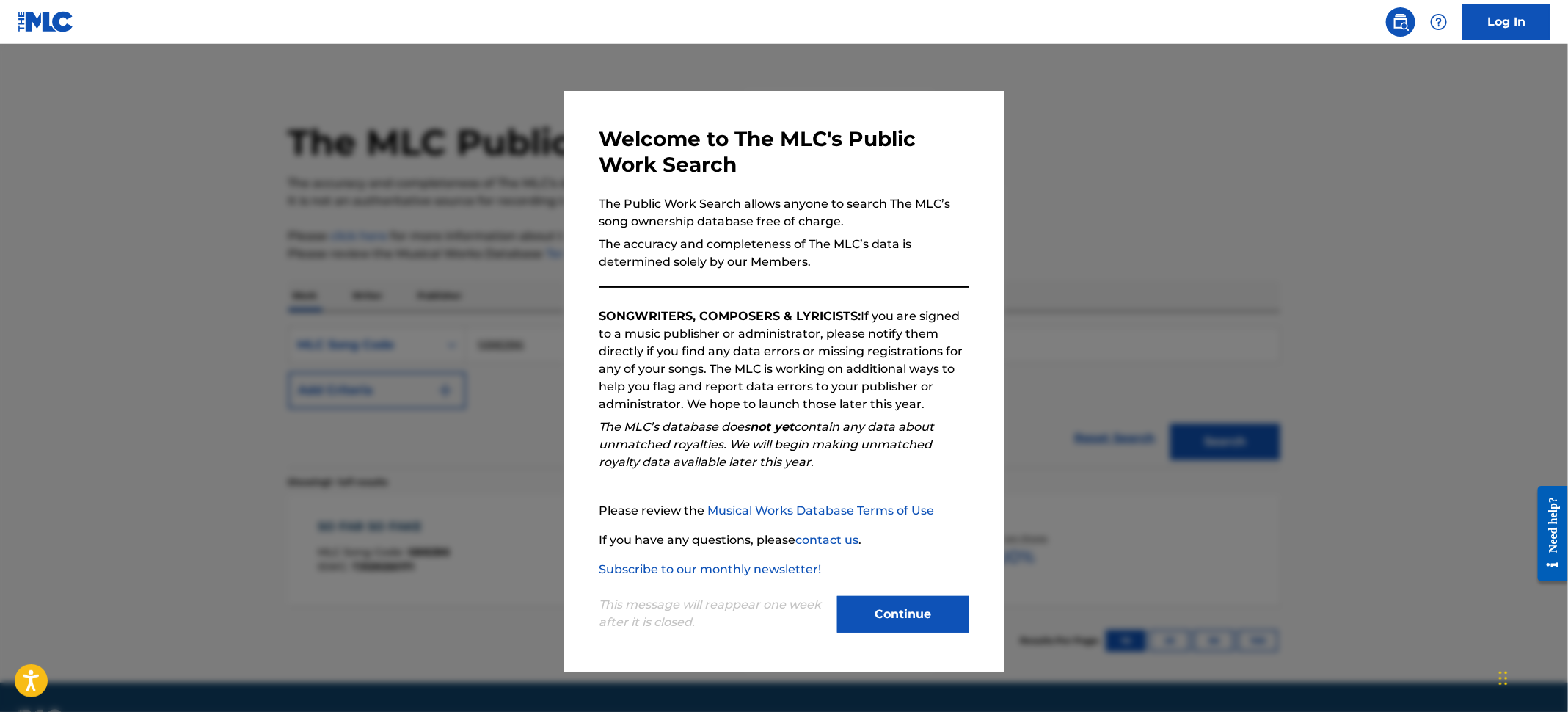
drag, startPoint x: 38, startPoint y: 167, endPoint x: 363, endPoint y: 267, distance: 340.0
click at [39, 167] on div at bounding box center [784, 399] width 1568 height 712
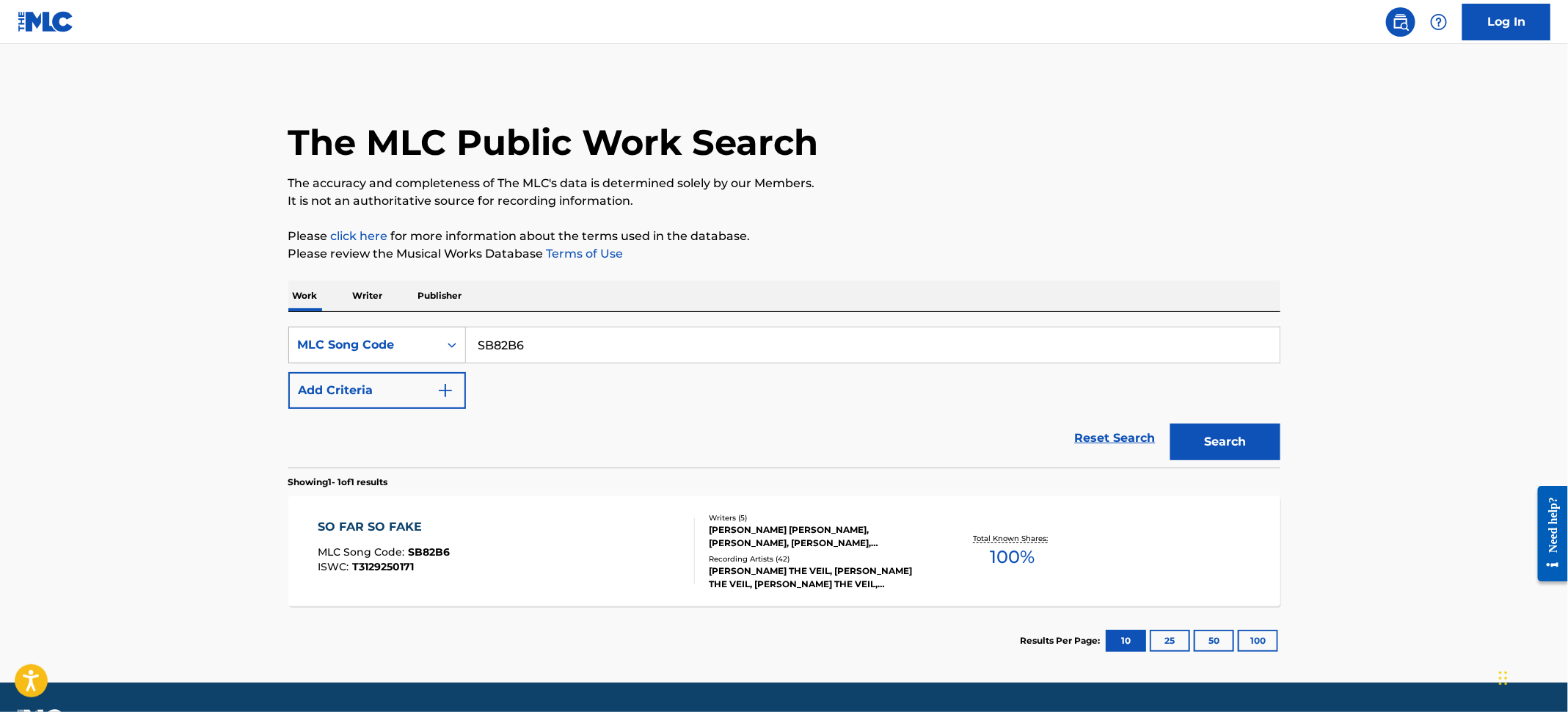
drag, startPoint x: 543, startPoint y: 351, endPoint x: 331, endPoint y: 333, distance: 212.8
click at [331, 333] on div "SearchWithCriteria5b6b5ef2-8fee-429e-bcf7-26163915e698 MLC Song Code SB82B6" at bounding box center [784, 345] width 992 height 37
paste input "LT31FY"
type input "LT31FY"
click at [1225, 429] on button "Search" at bounding box center [1225, 442] width 110 height 37
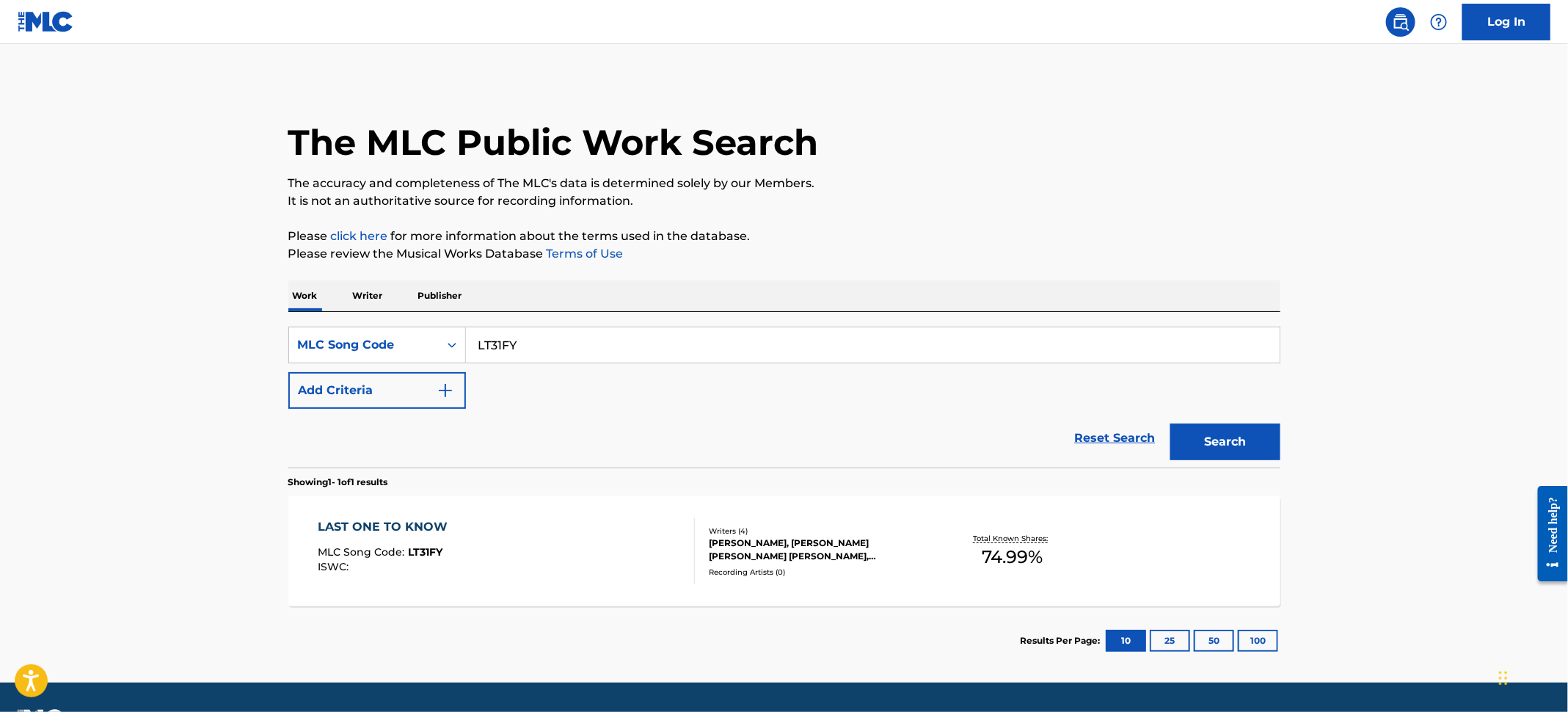
click at [548, 525] on div "LAST ONE TO KNOW MLC Song Code : LT31FY ISWC :" at bounding box center [506, 551] width 377 height 66
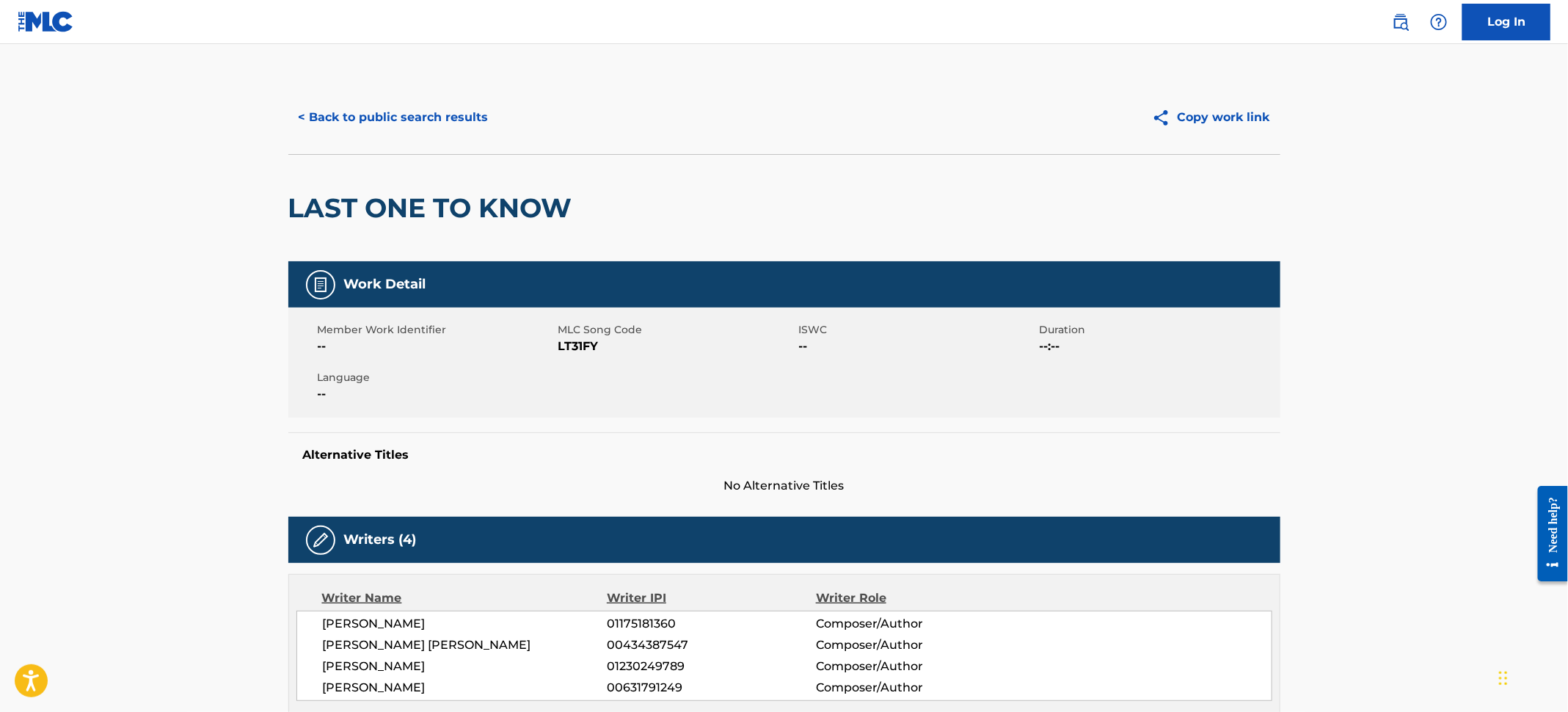
click at [402, 128] on button "< Back to public search results" at bounding box center [393, 118] width 211 height 37
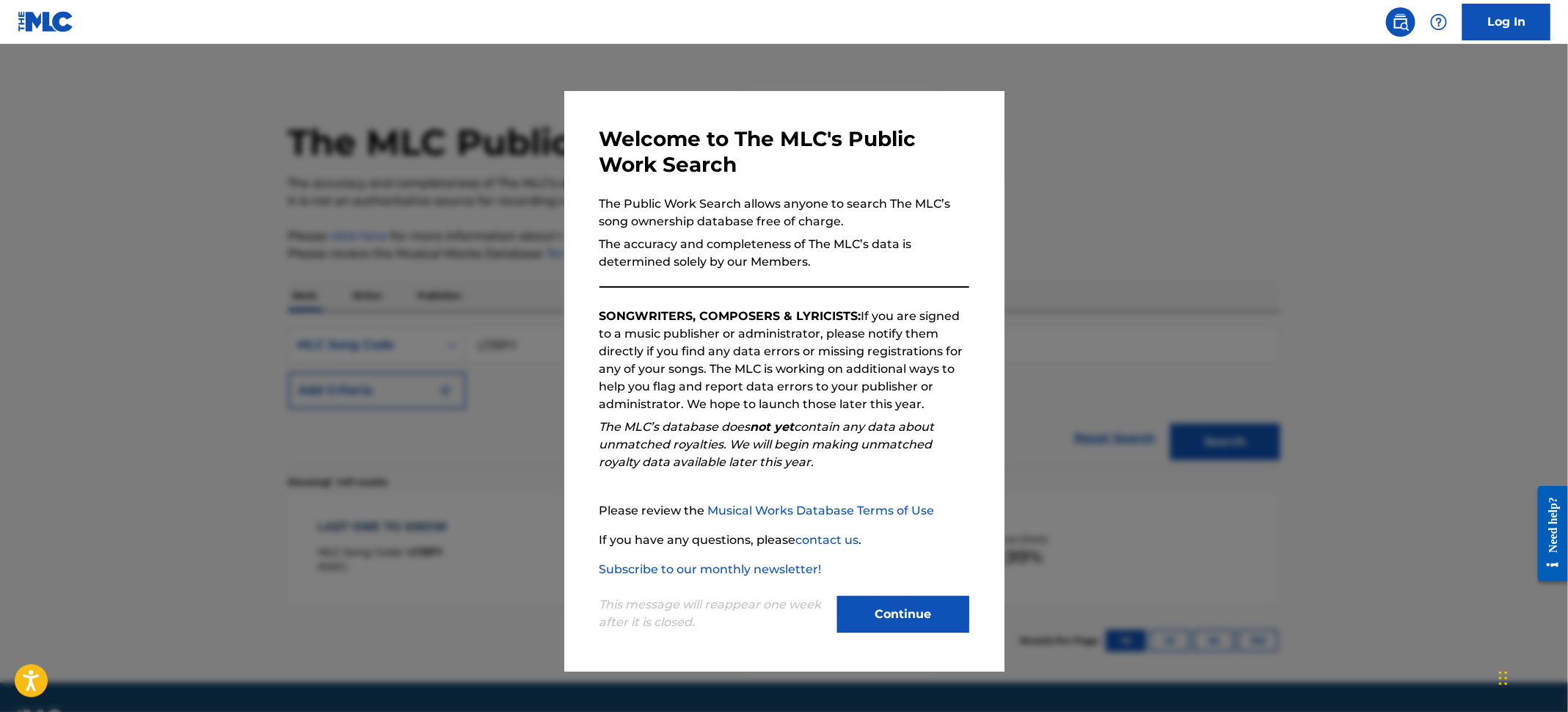
click at [68, 161] on div at bounding box center [784, 399] width 1568 height 712
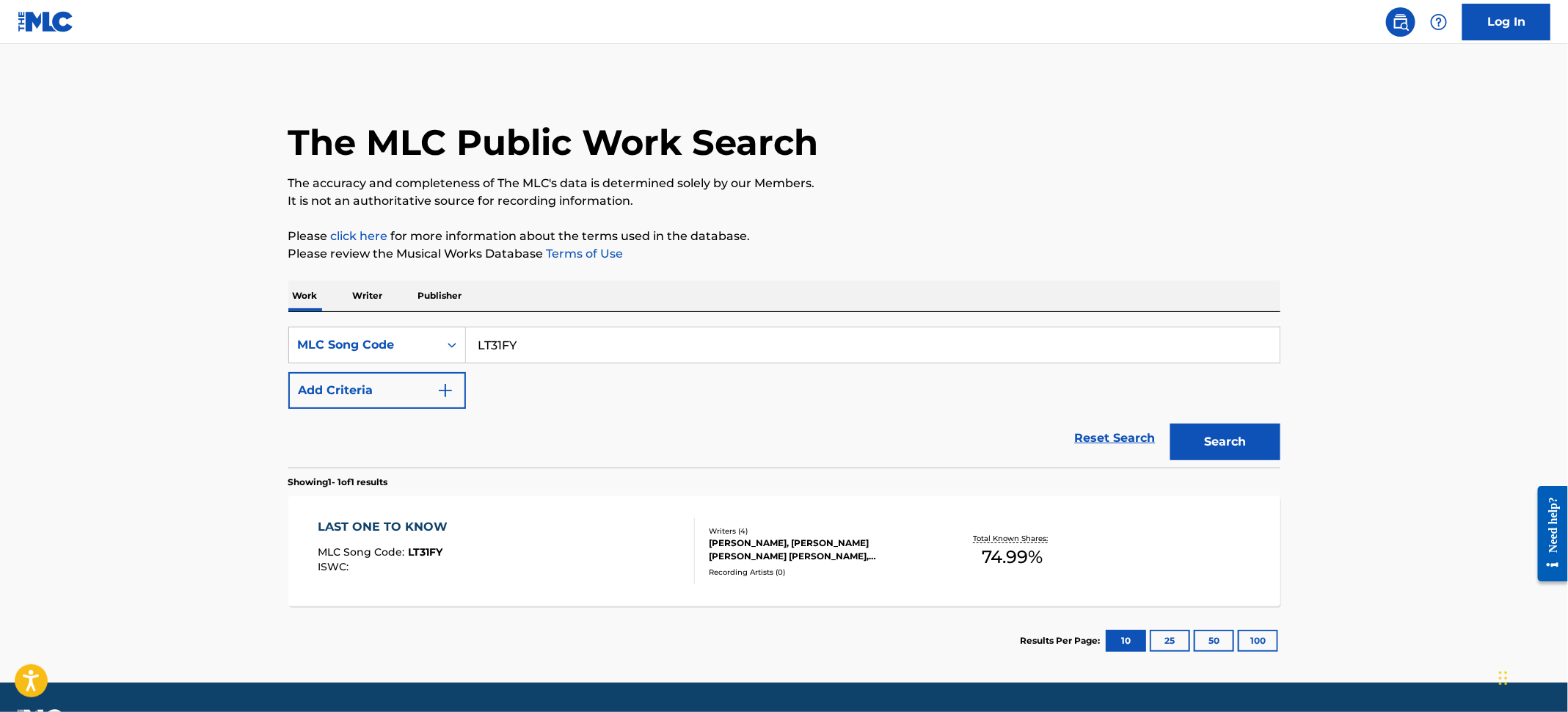
drag, startPoint x: 402, startPoint y: 336, endPoint x: 229, endPoint y: 308, distance: 175.3
click at [229, 308] on main "The MLC Public Work Search The accuracy and completeness of The MLC's data is d…" at bounding box center [784, 363] width 1568 height 639
paste input "W57N6G"
click at [1261, 432] on button "Search" at bounding box center [1225, 442] width 110 height 37
drag, startPoint x: 555, startPoint y: 353, endPoint x: 239, endPoint y: 310, distance: 318.9
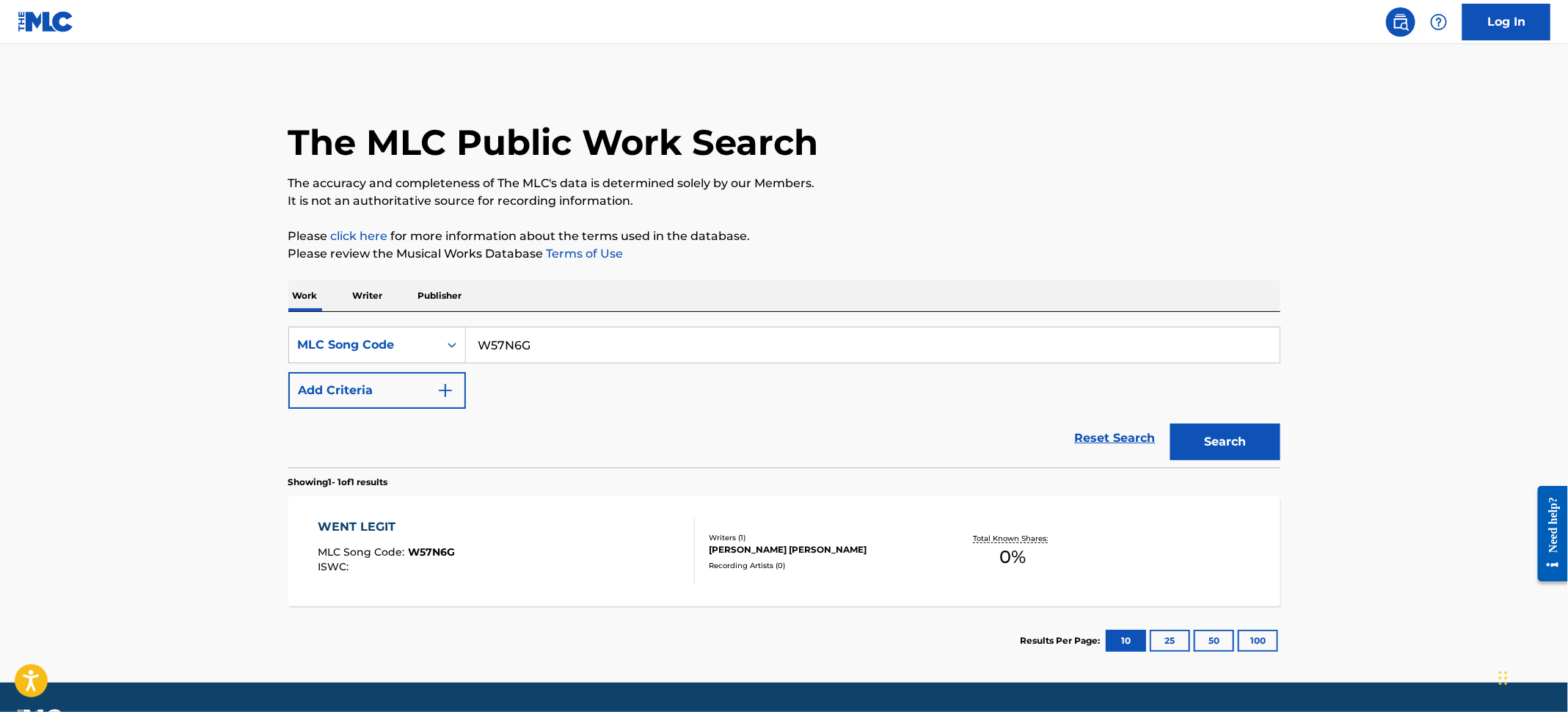
click at [236, 310] on main "The MLC Public Work Search The accuracy and completeness of The MLC's data is d…" at bounding box center [784, 363] width 1568 height 639
paste input "J60P17"
type input "J60P17"
click at [1229, 451] on button "Search" at bounding box center [1225, 442] width 110 height 37
click at [604, 539] on div "JUST SAY DAT MLC Song Code : J60P17 ISWC :" at bounding box center [506, 551] width 377 height 66
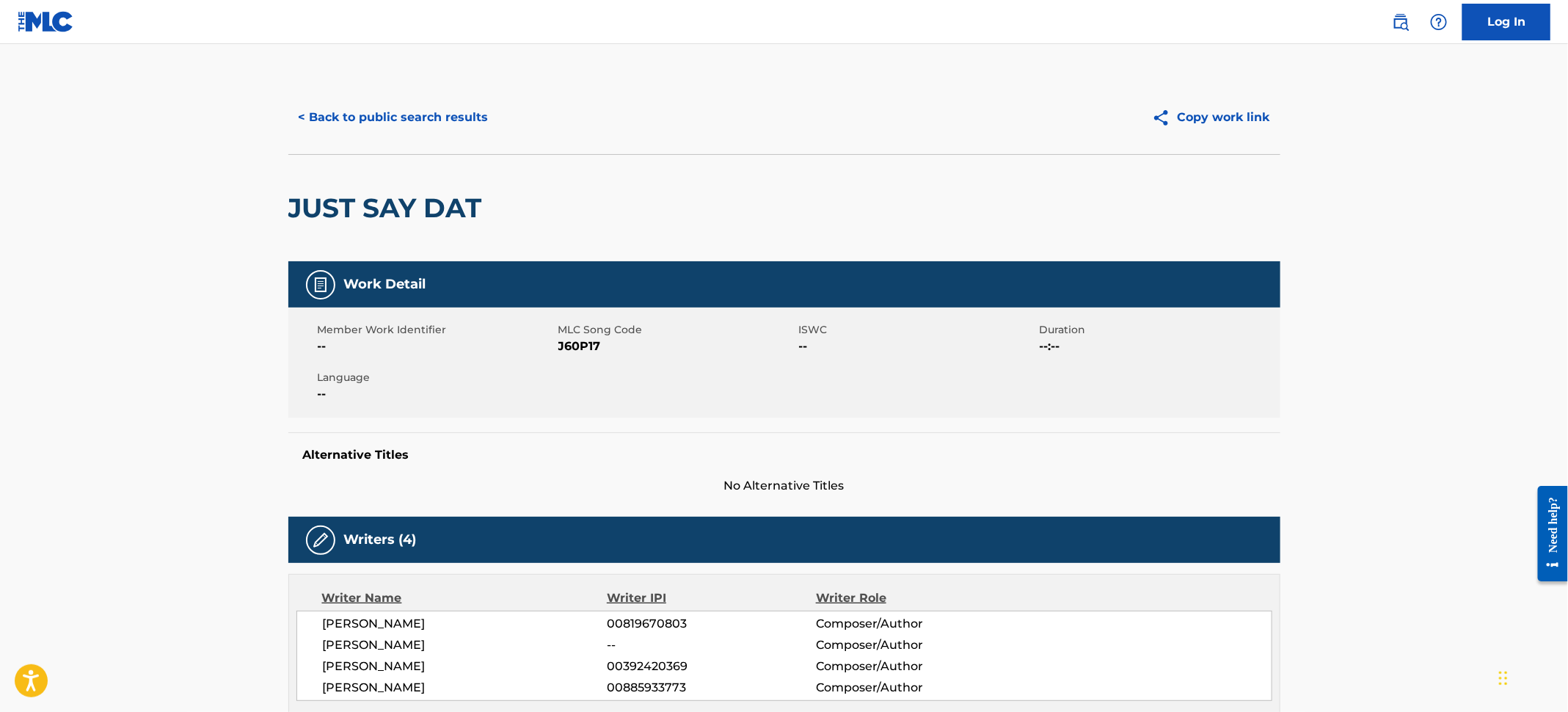
click at [388, 96] on div "< Back to public search results Copy work link" at bounding box center [784, 117] width 992 height 73
click at [367, 122] on button "< Back to public search results" at bounding box center [393, 118] width 211 height 37
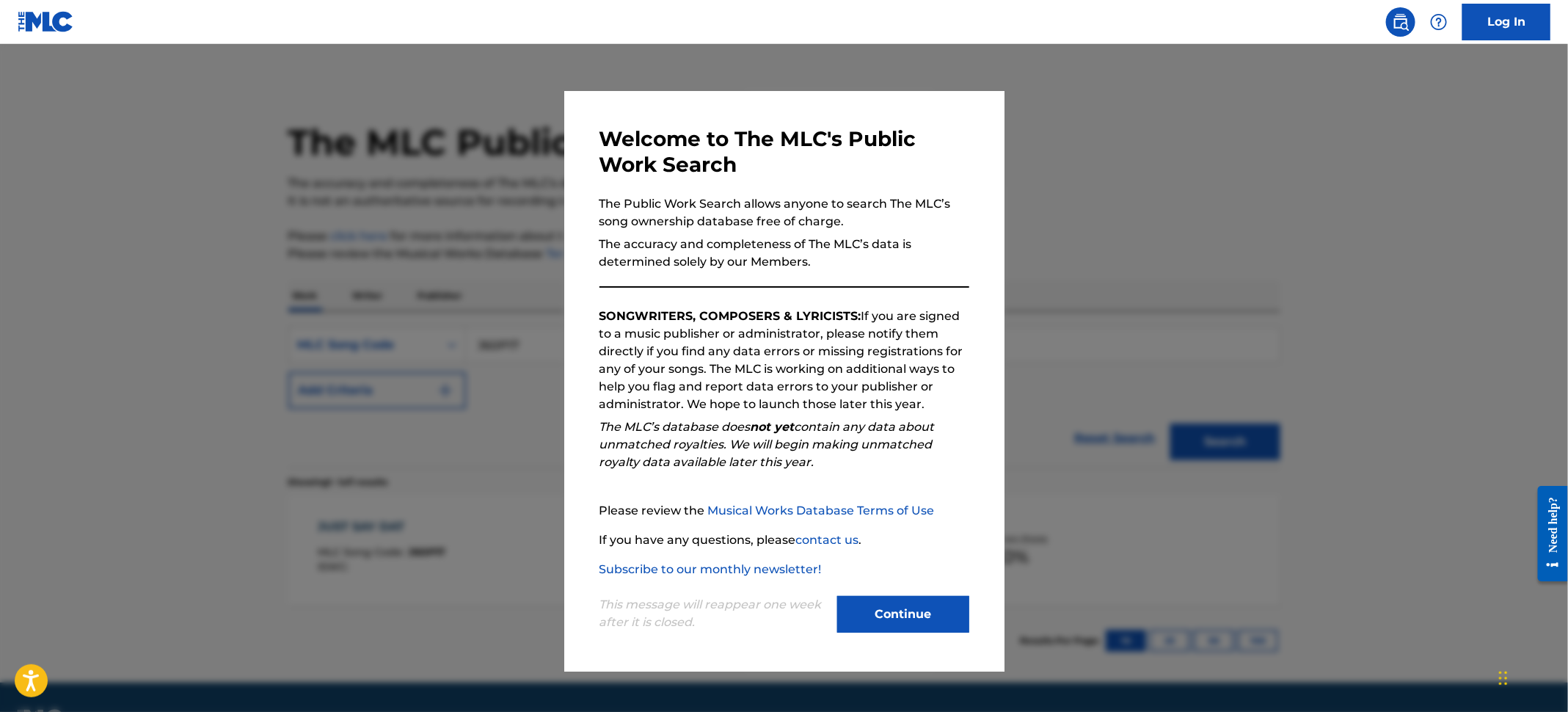
click at [79, 194] on div at bounding box center [784, 399] width 1568 height 712
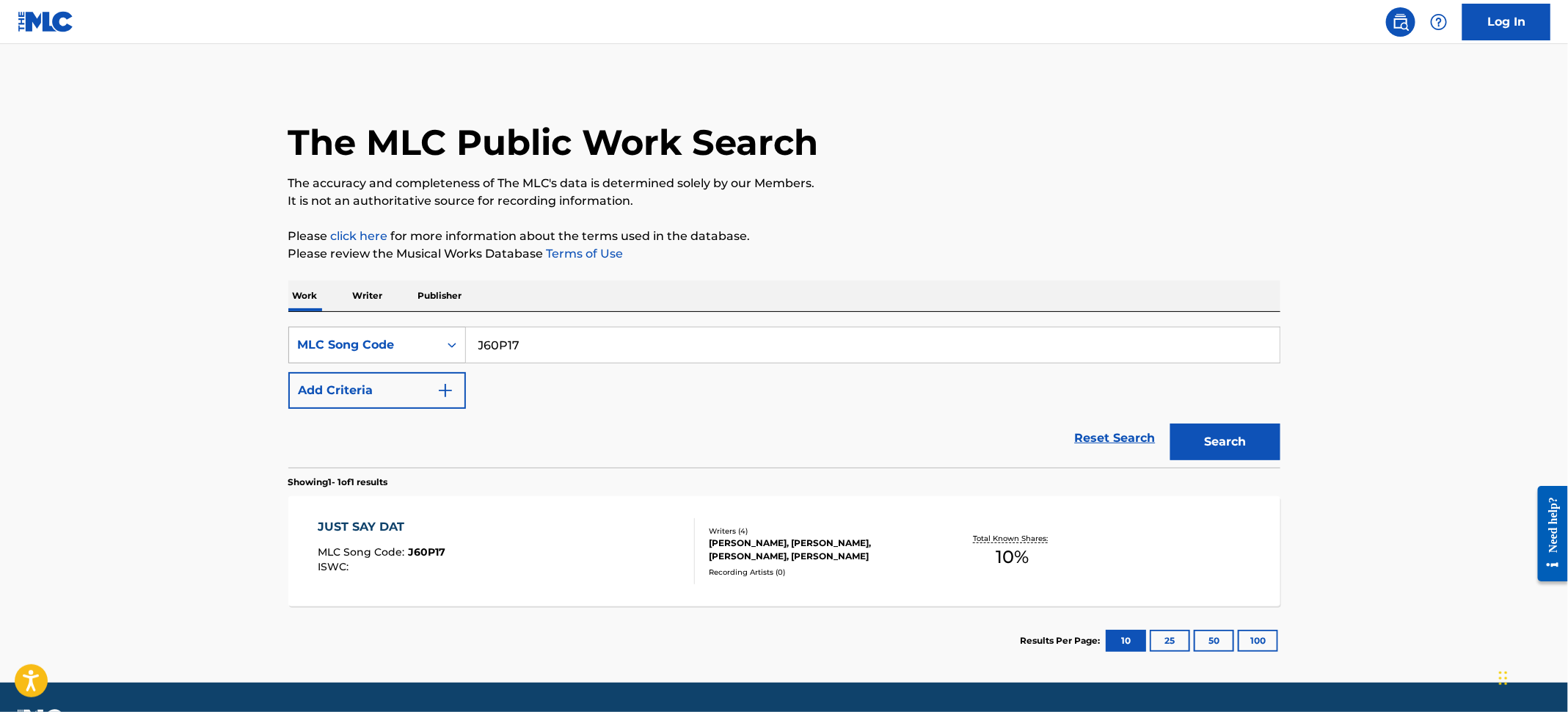
drag, startPoint x: 576, startPoint y: 356, endPoint x: 363, endPoint y: 325, distance: 215.2
click at [363, 327] on div "SearchWithCriteria5b6b5ef2-8fee-429e-bcf7-26163915e698 MLC Song Code J60P17" at bounding box center [784, 345] width 992 height 37
paste input "L13338"
type input "L13338"
click at [1215, 440] on button "Search" at bounding box center [1225, 442] width 110 height 37
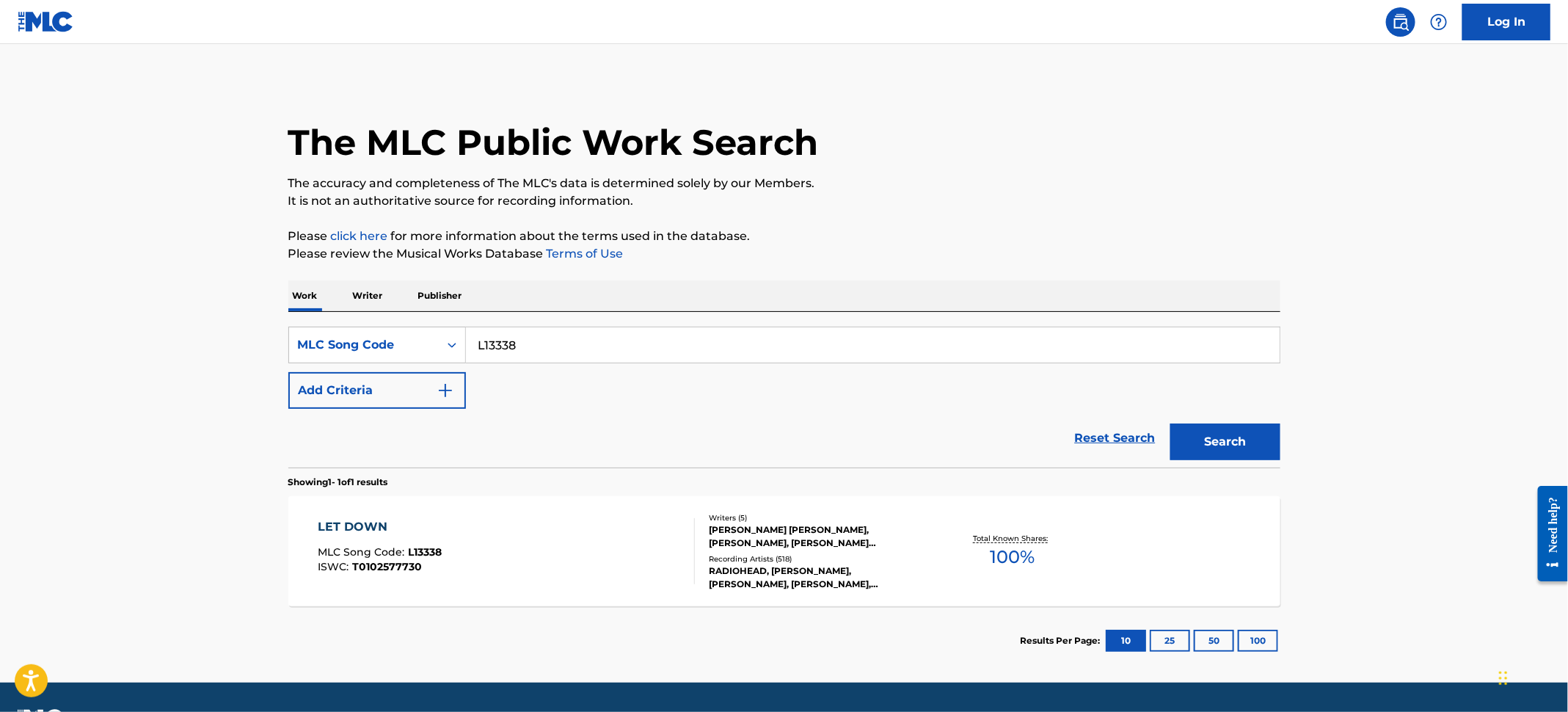
click at [564, 542] on div "LET DOWN MLC Song Code : L13338 ISWC : T0102577730" at bounding box center [506, 551] width 377 height 66
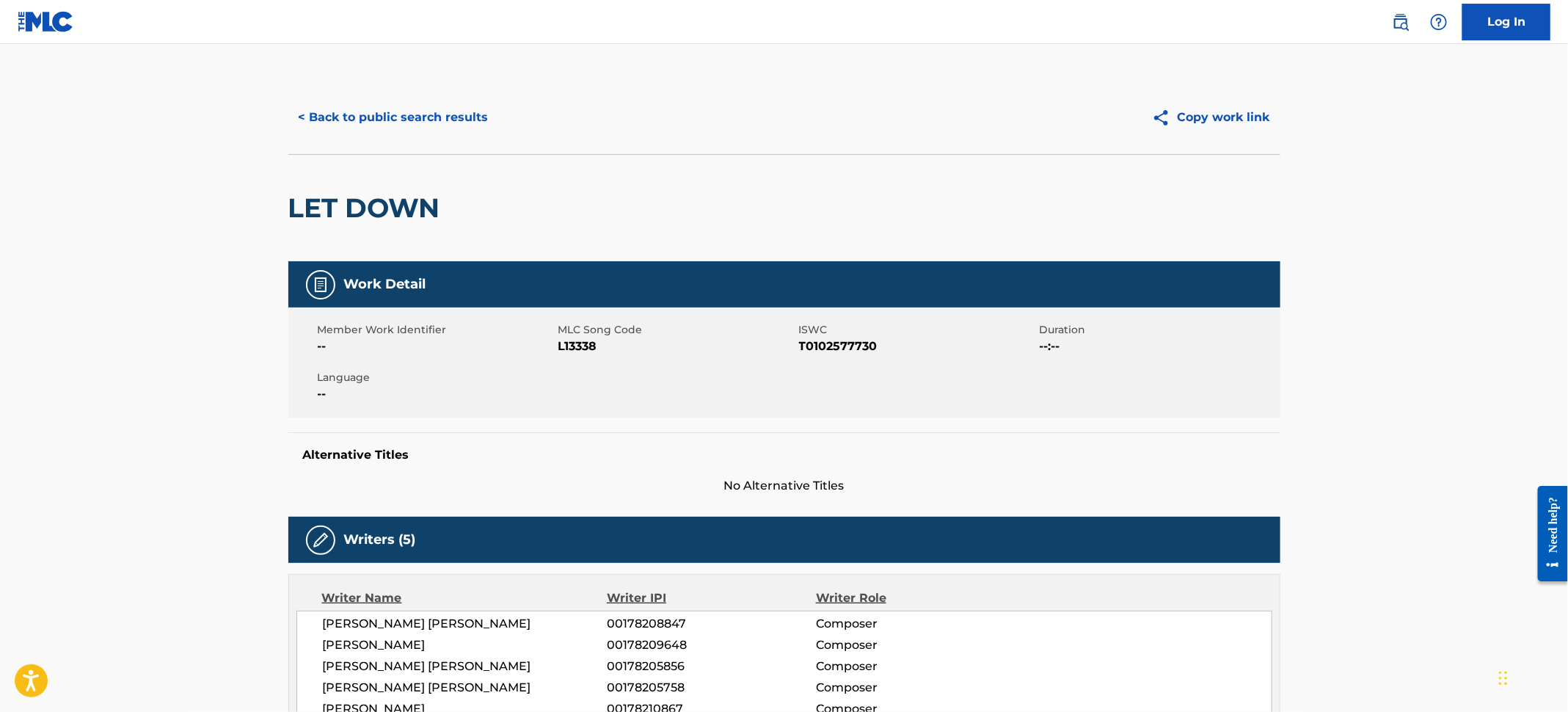
click at [397, 110] on button "< Back to public search results" at bounding box center [393, 118] width 211 height 37
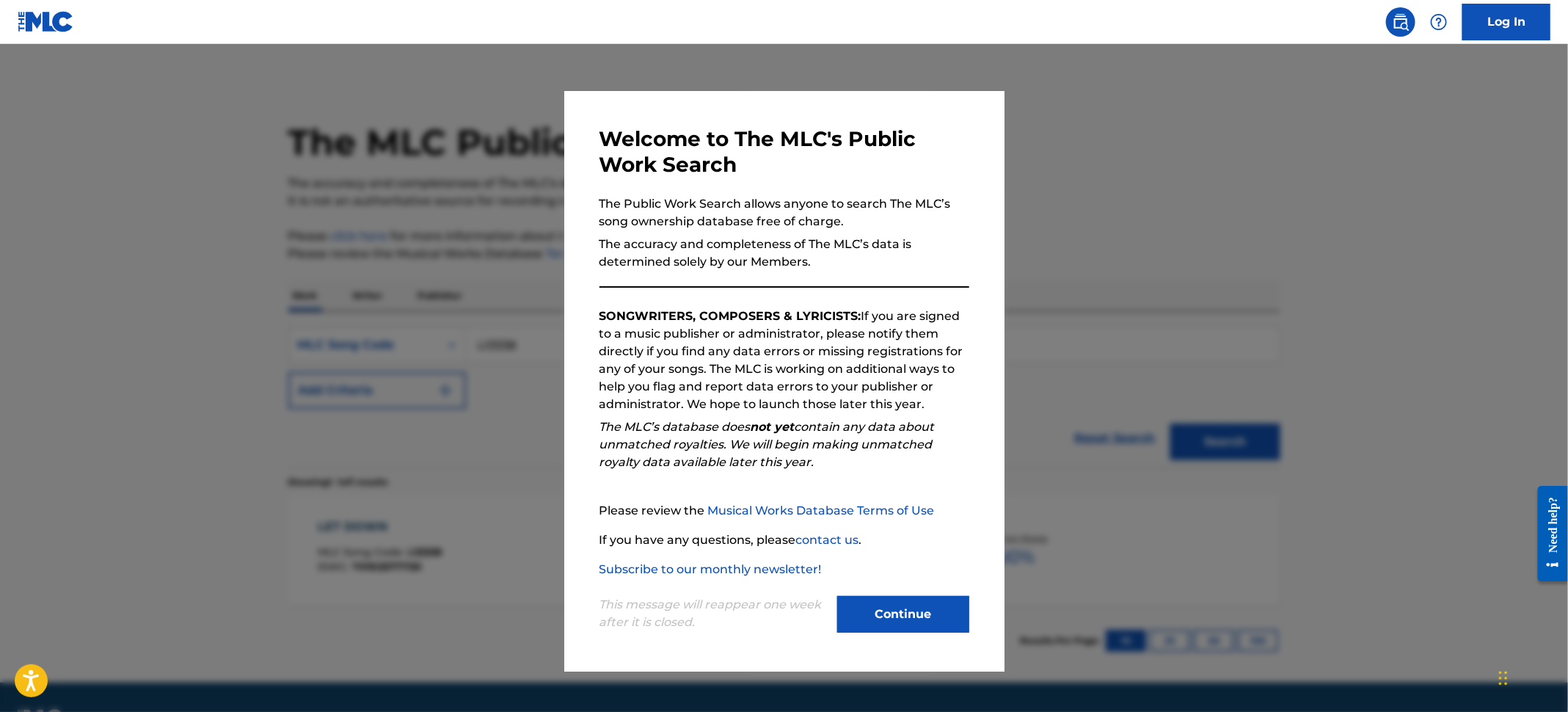
click at [103, 198] on div at bounding box center [784, 399] width 1568 height 712
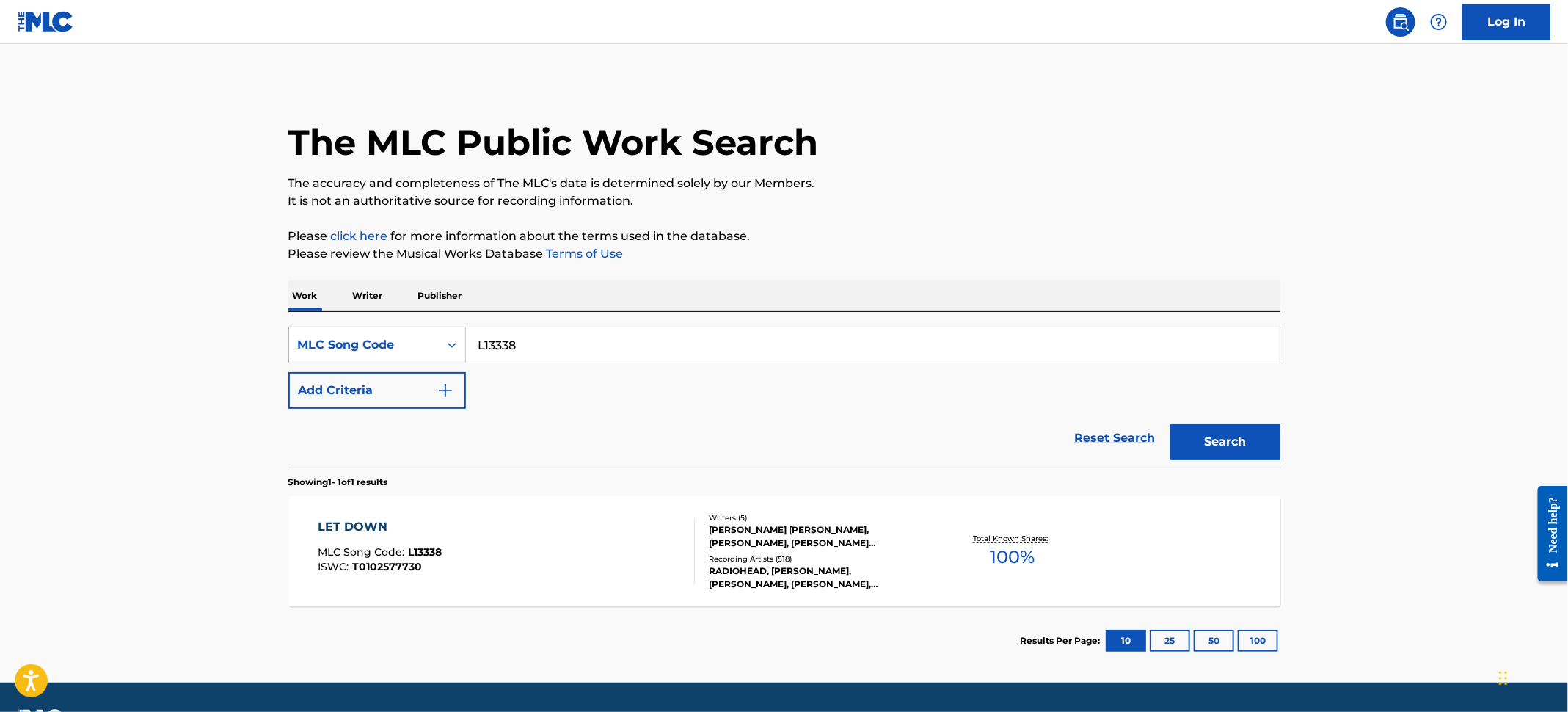
click at [389, 338] on div "MLC Song Code" at bounding box center [364, 345] width 132 height 18
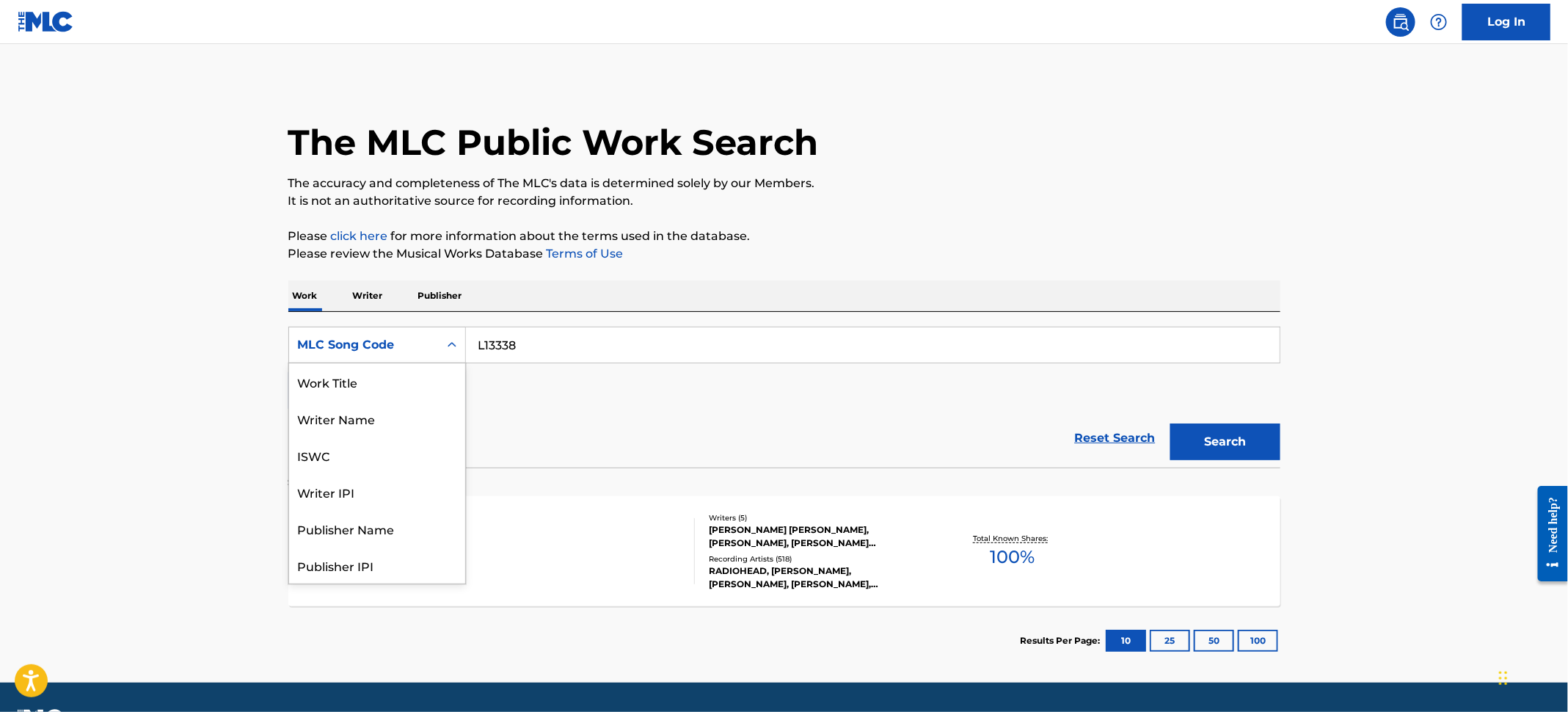
scroll to position [73, 0]
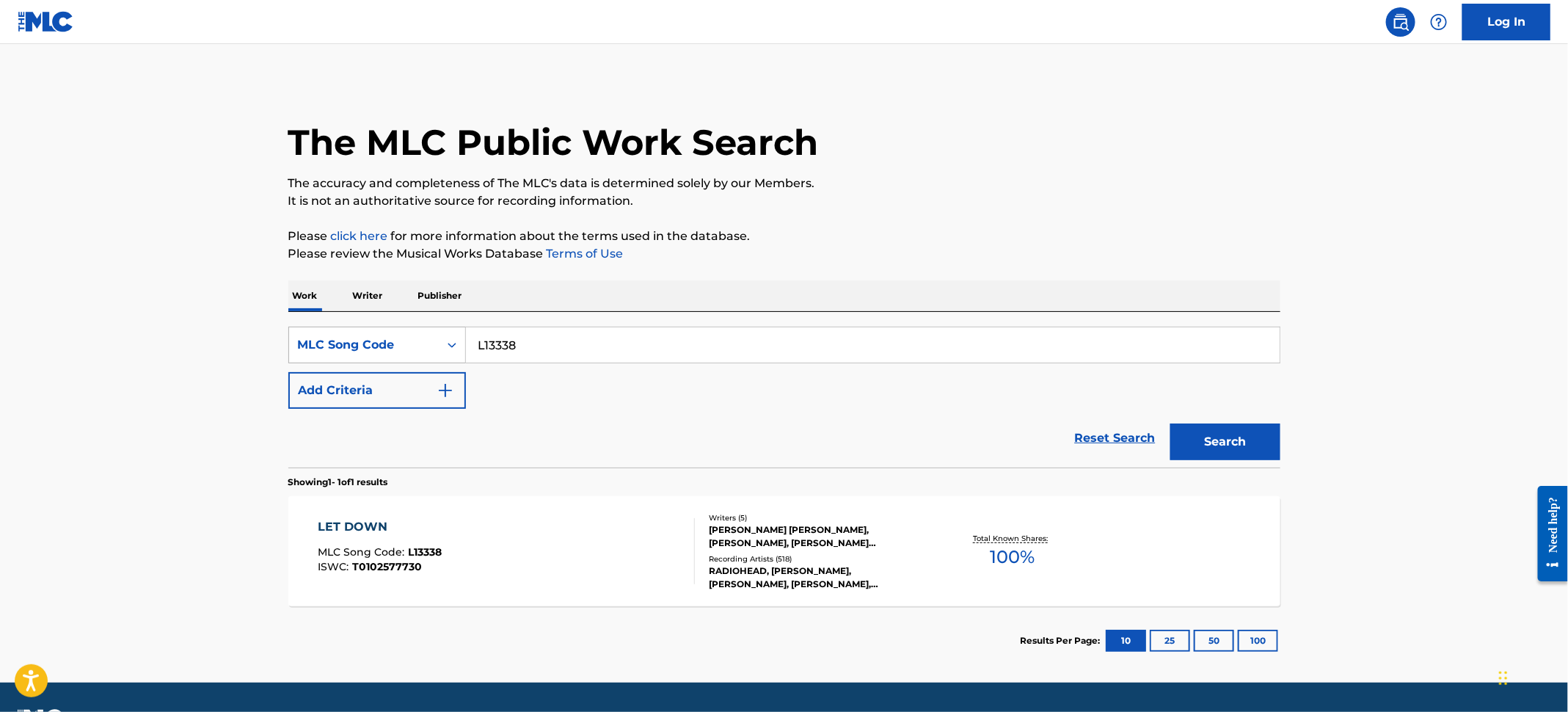
drag, startPoint x: 550, startPoint y: 346, endPoint x: 303, endPoint y: 331, distance: 247.5
click at [282, 331] on div "The MLC Public Work Search The accuracy and completeness of The MLC's data is d…" at bounding box center [784, 377] width 1028 height 594
paste input "HP55CS"
type input "HP55CS"
click at [1242, 446] on button "Search" at bounding box center [1225, 442] width 110 height 37
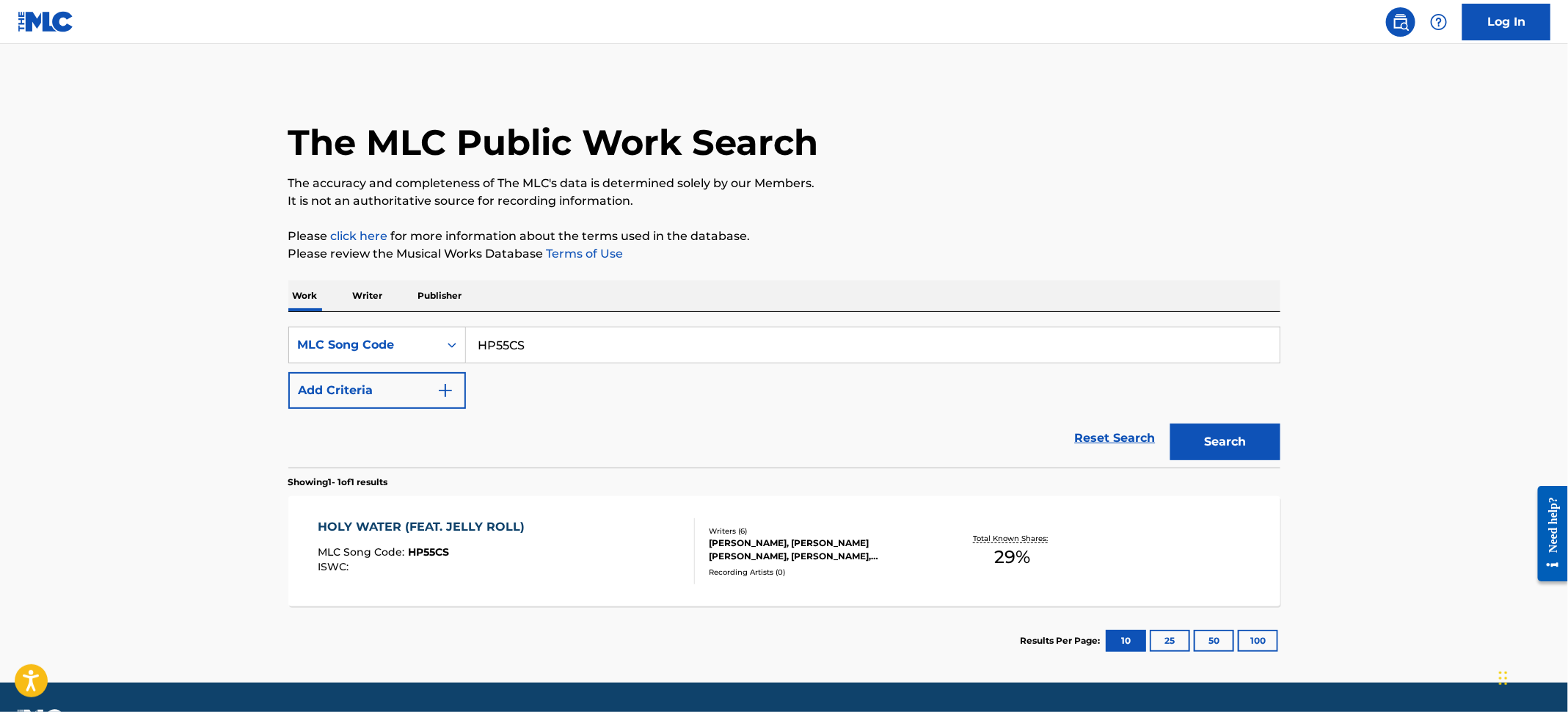
click at [513, 551] on div "MLC Song Code : HP55CS" at bounding box center [424, 554] width 214 height 14
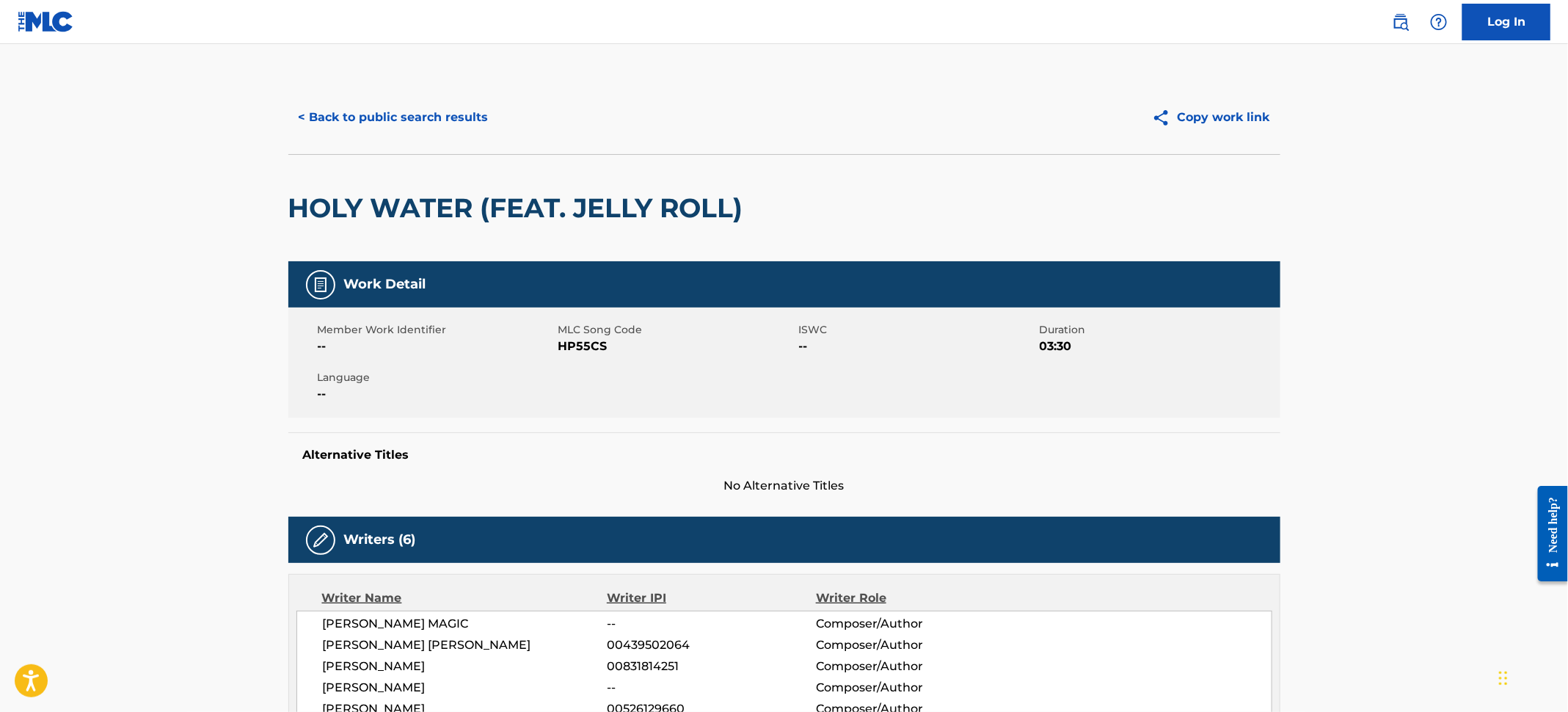
click at [339, 105] on button "< Back to public search results" at bounding box center [393, 118] width 211 height 37
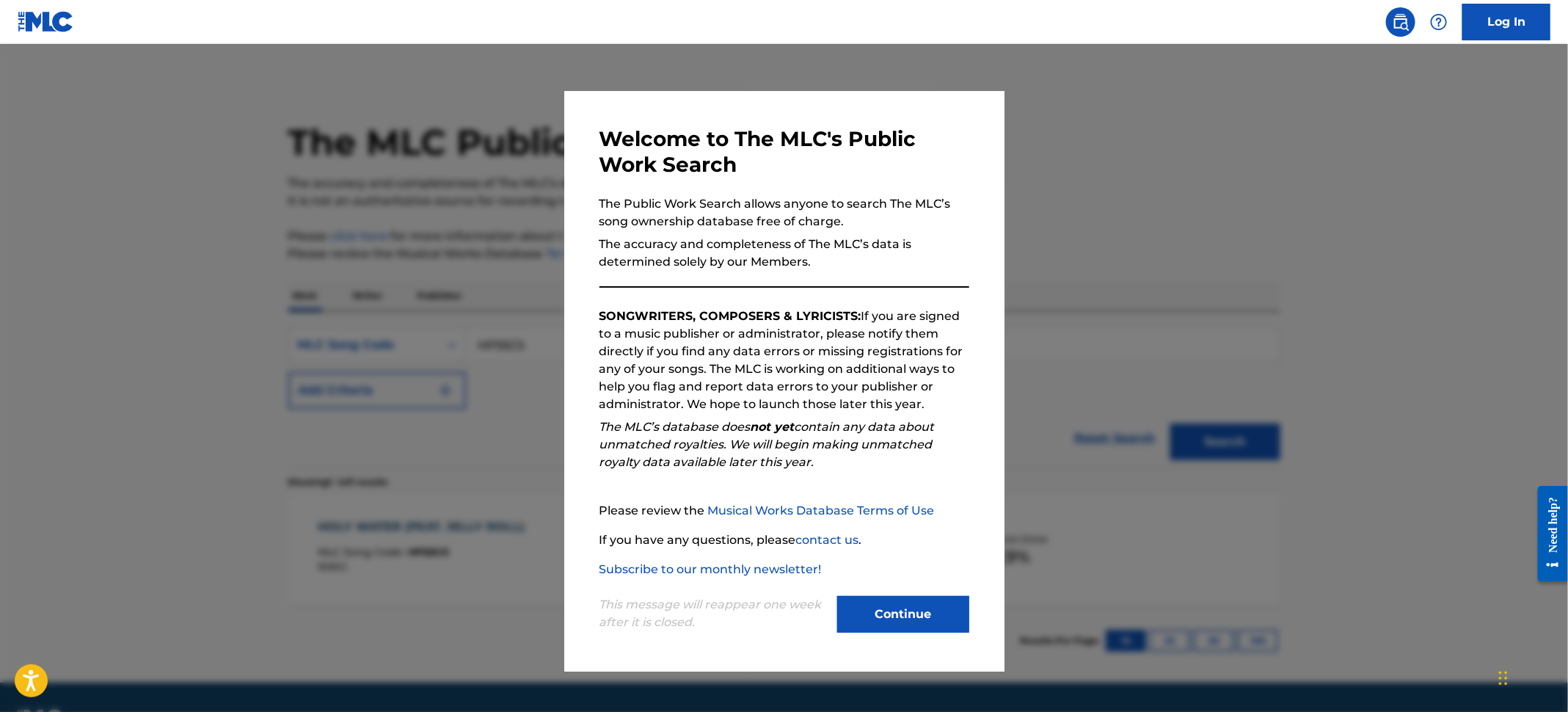
click at [168, 199] on div at bounding box center [784, 399] width 1568 height 712
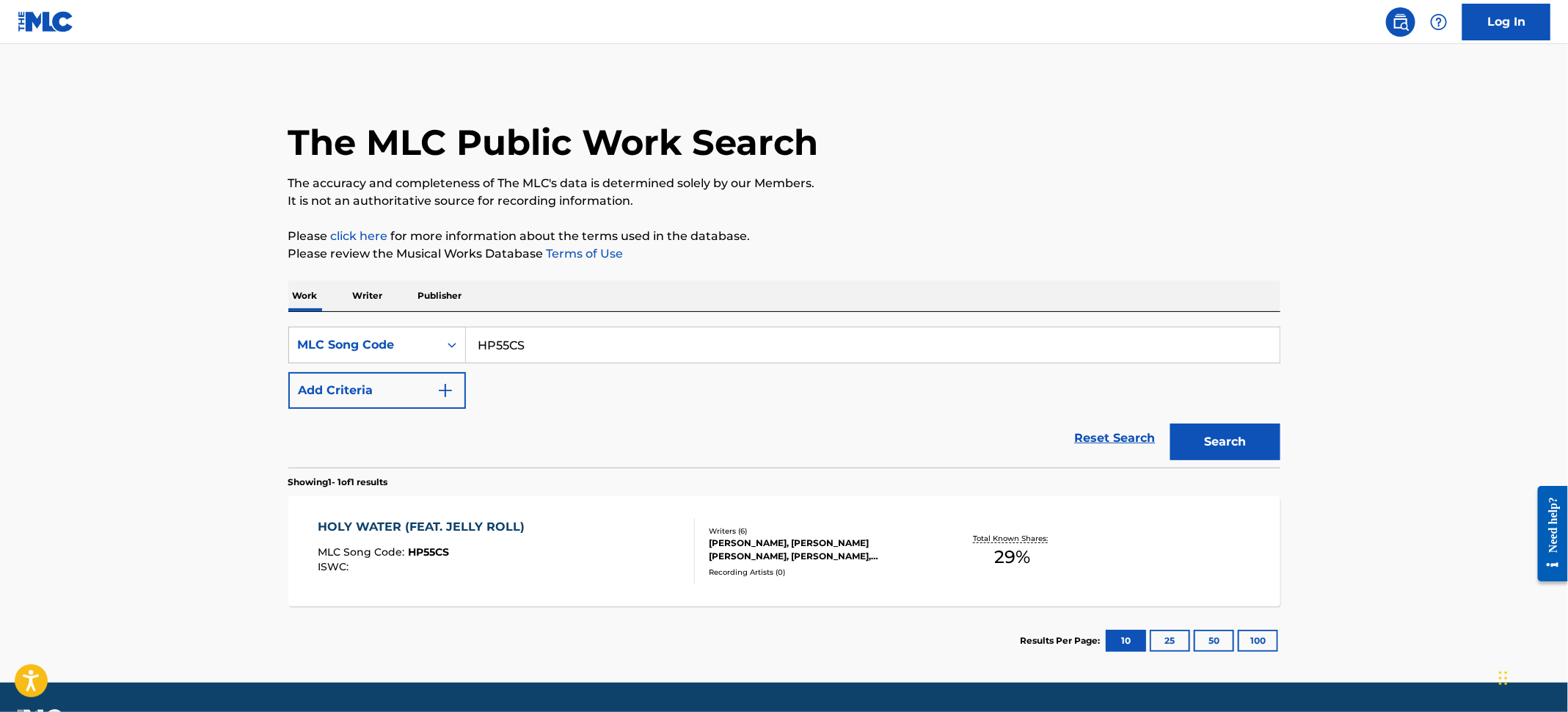
drag, startPoint x: 556, startPoint y: 351, endPoint x: 273, endPoint y: 304, distance: 286.9
click at [273, 306] on div "The MLC Public Work Search The accuracy and completeness of The MLC's data is d…" at bounding box center [784, 377] width 1028 height 594
paste input "KB6RKX"
type input "KB6RKX"
click at [1208, 429] on button "Search" at bounding box center [1225, 442] width 110 height 37
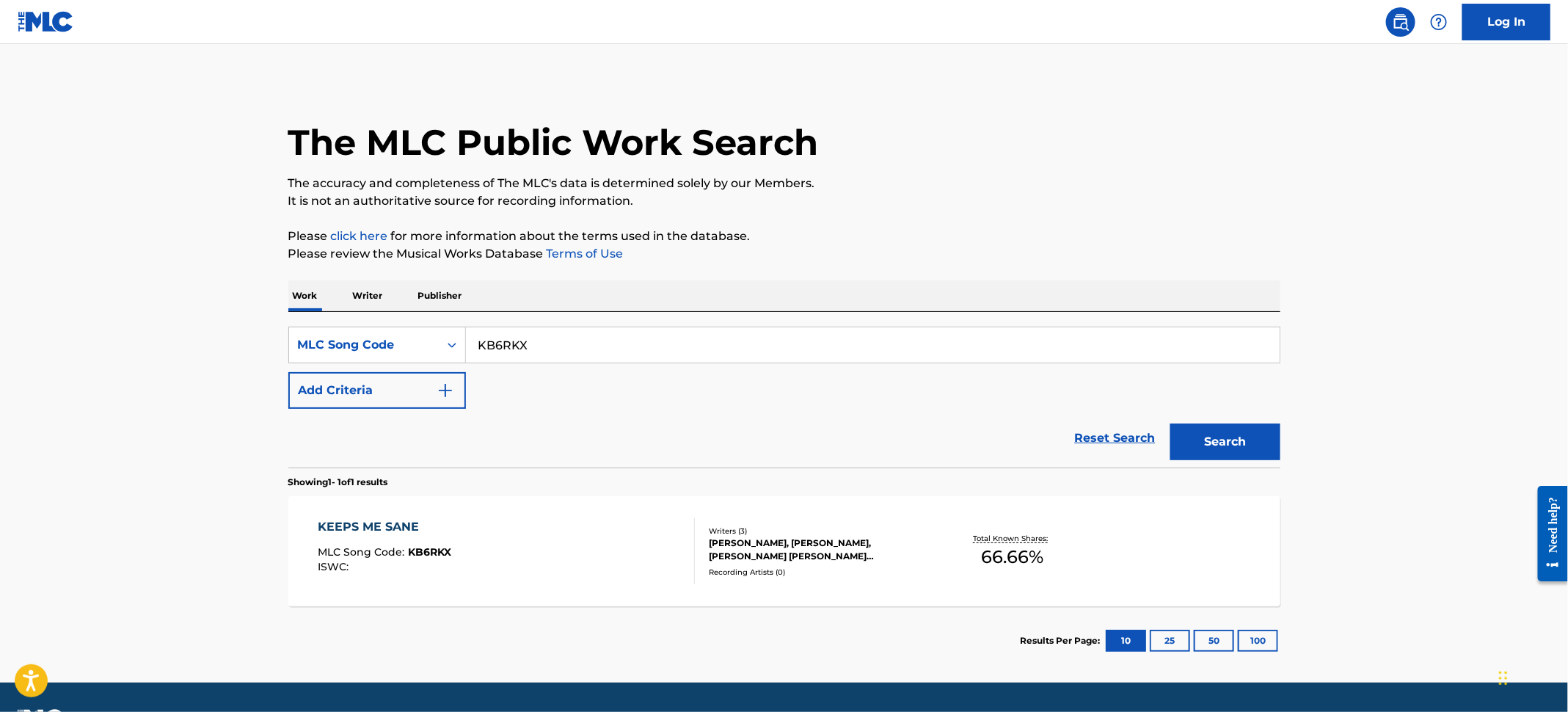
click at [680, 524] on div "KEEPS ME SANE MLC Song Code : KB6RKX ISWC :" at bounding box center [506, 551] width 377 height 66
